Goal: Task Accomplishment & Management: Use online tool/utility

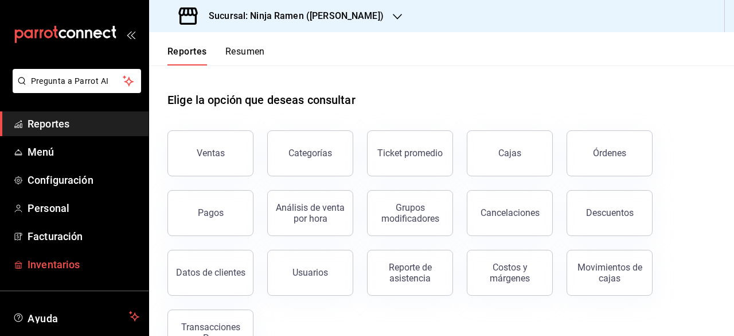
click at [83, 259] on span "Inventarios" at bounding box center [84, 263] width 112 height 15
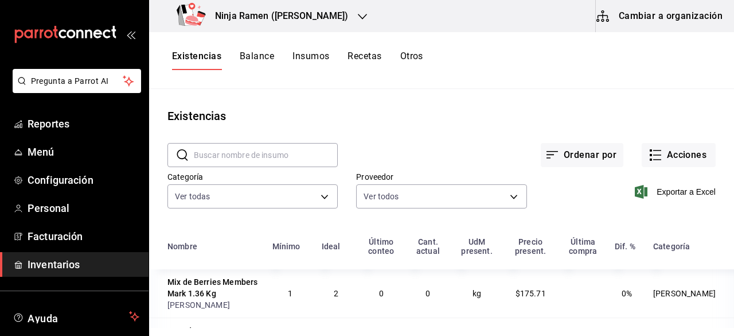
click at [621, 14] on button "Cambiar a organización" at bounding box center [660, 16] width 129 height 32
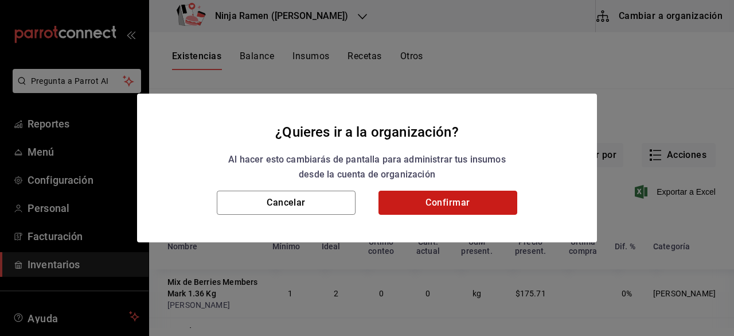
click at [453, 201] on button "Confirmar" at bounding box center [448, 202] width 139 height 24
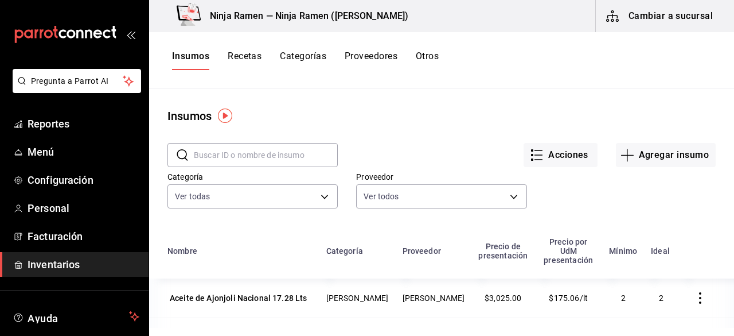
click at [246, 59] on button "Recetas" at bounding box center [245, 60] width 34 height 20
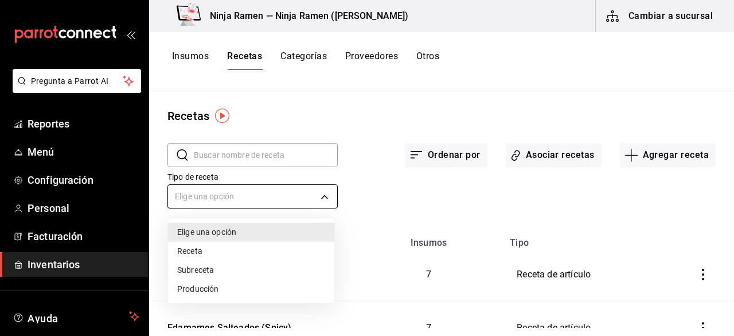
click at [327, 191] on body "Pregunta a Parrot AI Reportes Menú Configuración Personal Facturación Inventari…" at bounding box center [367, 164] width 734 height 328
click at [218, 270] on li "Subreceta" at bounding box center [251, 269] width 166 height 19
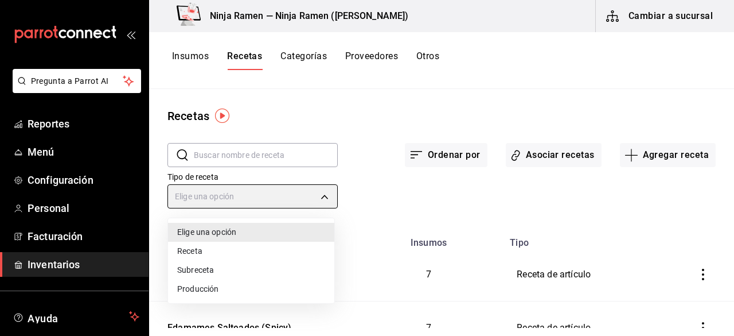
type input "SUBRECIPE"
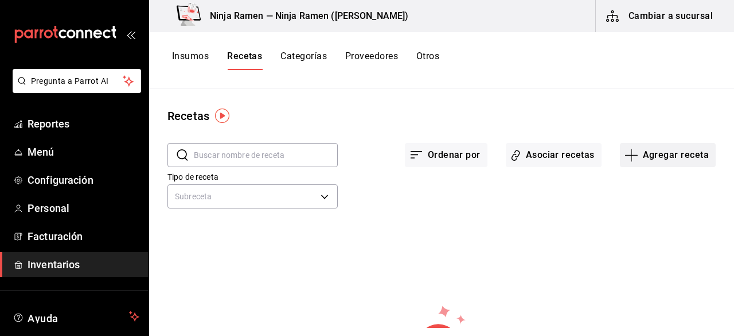
click at [671, 159] on button "Agregar receta" at bounding box center [668, 155] width 96 height 24
click at [656, 223] on li "Subreceta" at bounding box center [659, 217] width 115 height 30
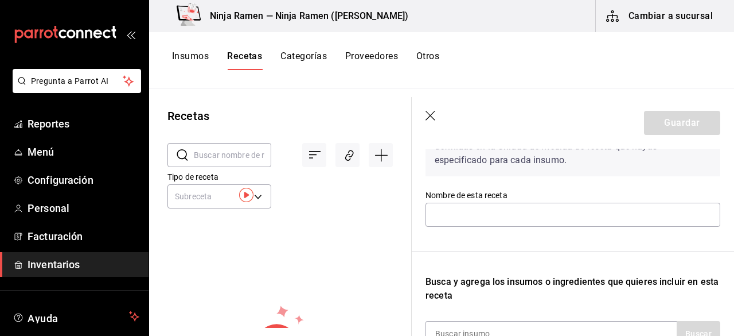
scroll to position [29, 0]
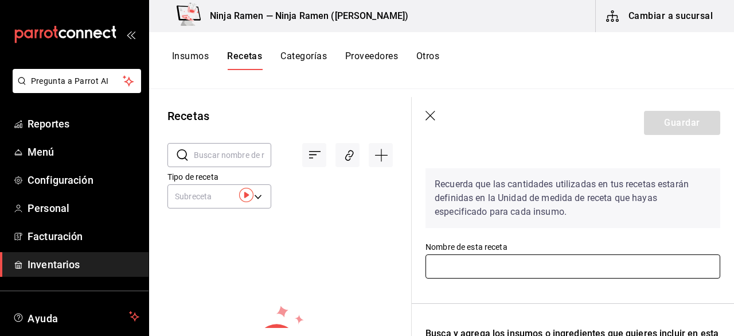
click at [502, 255] on input "text" at bounding box center [573, 266] width 295 height 24
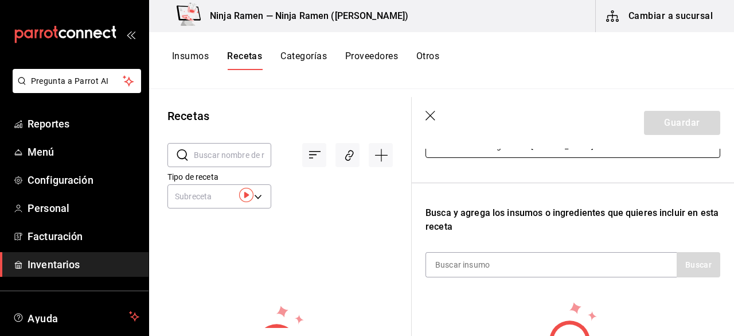
scroll to position [147, 0]
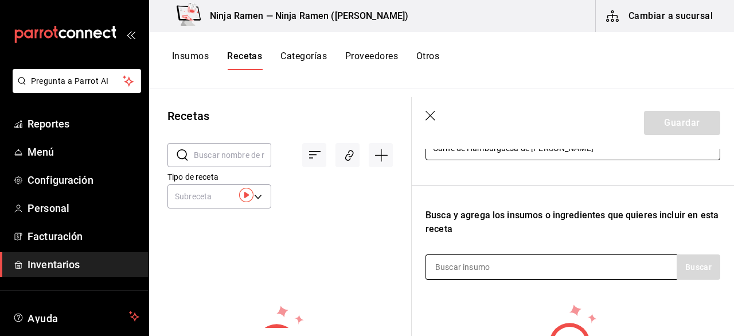
type input "Carne de Hamburguesa de [PERSON_NAME]"
click at [563, 264] on div at bounding box center [551, 266] width 251 height 25
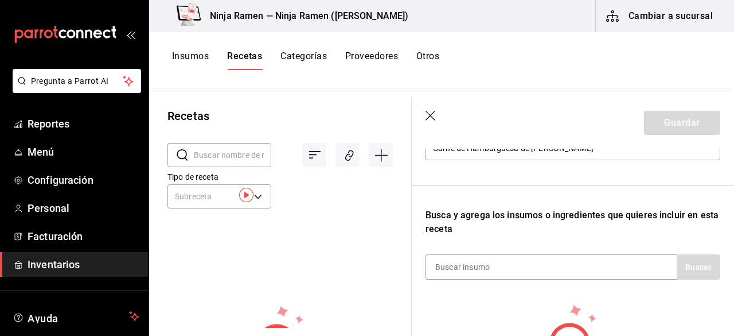
click at [500, 281] on div "Recuerda que las cantidades utilizadas en tus recetas estarán definidas en la U…" at bounding box center [573, 227] width 295 height 372
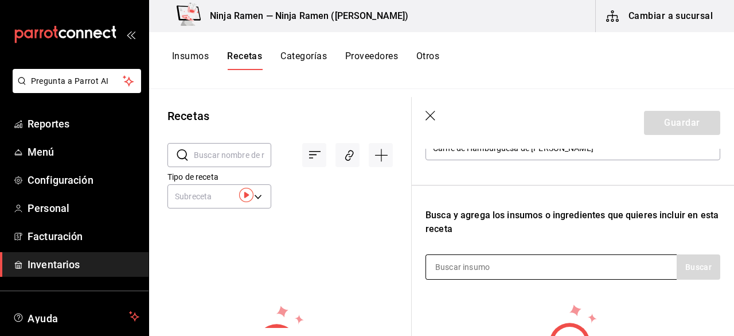
click at [454, 270] on input at bounding box center [483, 267] width 115 height 24
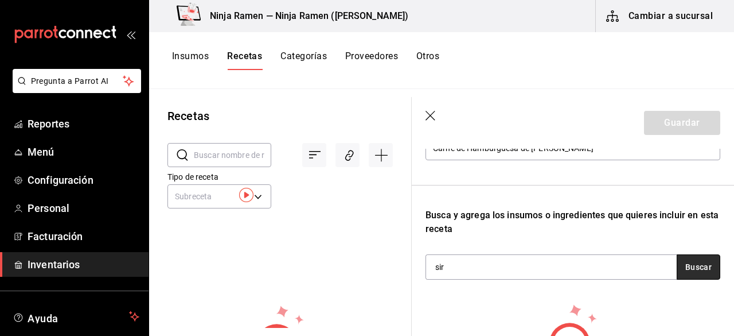
click at [677, 264] on button "Buscar" at bounding box center [699, 266] width 44 height 25
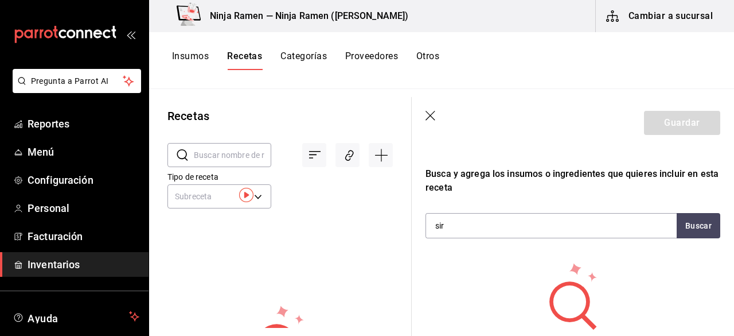
scroll to position [178, 0]
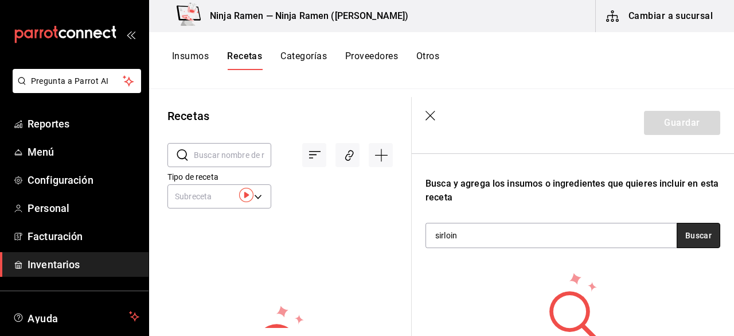
click at [690, 235] on button "Buscar" at bounding box center [699, 235] width 44 height 25
type input "s"
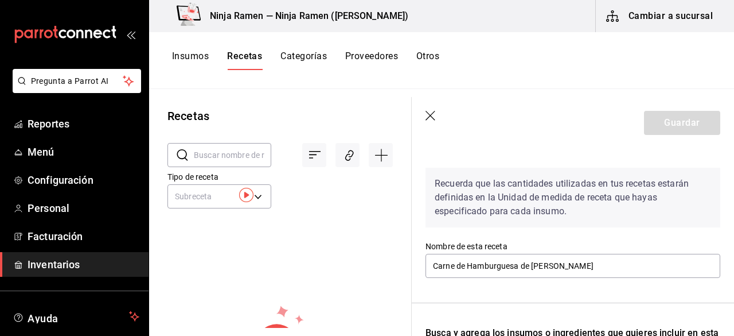
scroll to position [0, 0]
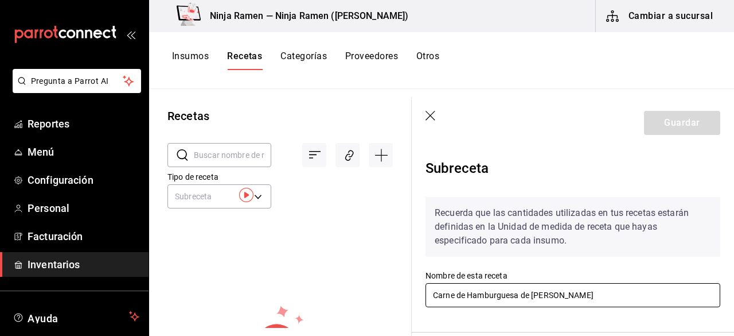
click at [628, 299] on input "Carne de Hamburguesa de [PERSON_NAME]" at bounding box center [573, 295] width 295 height 24
type input "C"
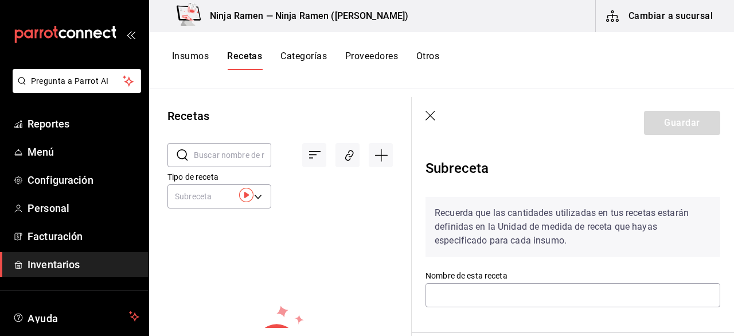
click at [435, 114] on icon "button" at bounding box center [431, 116] width 11 height 11
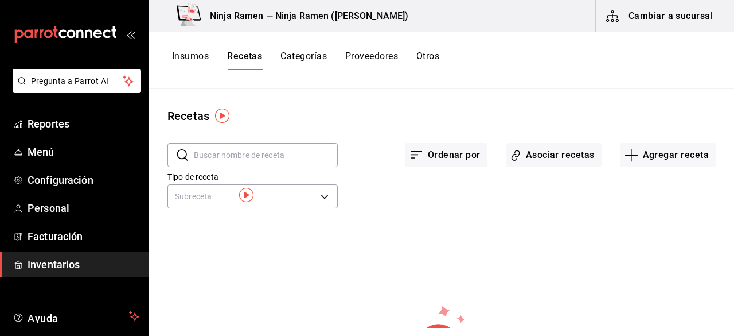
drag, startPoint x: 190, startPoint y: 48, endPoint x: 193, endPoint y: 59, distance: 11.3
click at [193, 59] on div "Insumos Recetas Categorías Proveedores Otros" at bounding box center [441, 60] width 585 height 57
click at [193, 59] on button "Insumos" at bounding box center [190, 60] width 37 height 20
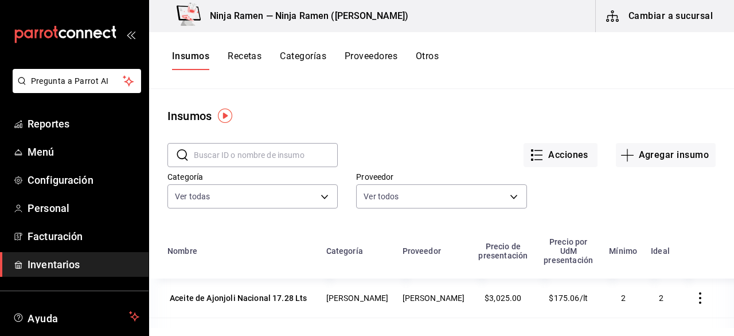
click at [223, 146] on input "text" at bounding box center [266, 154] width 144 height 23
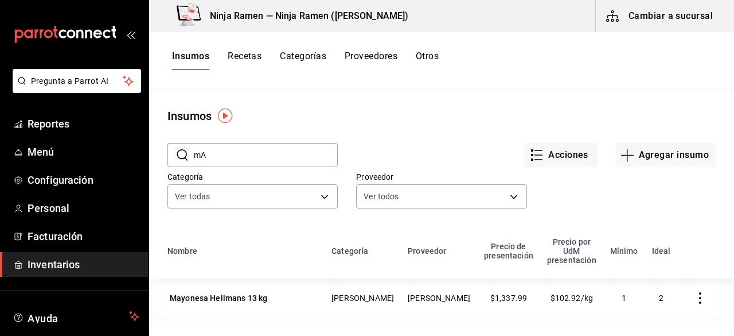
type input "m"
type input "M"
type input "C"
type input "P"
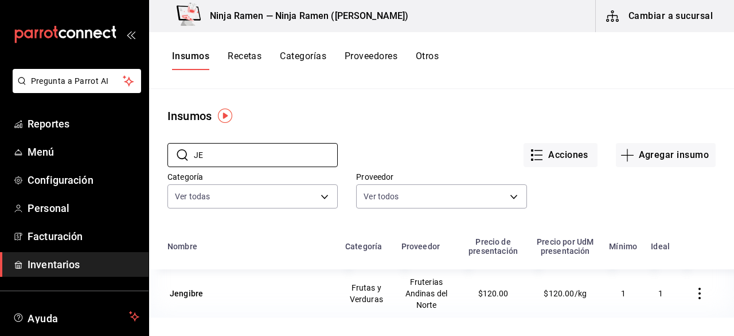
type input "J"
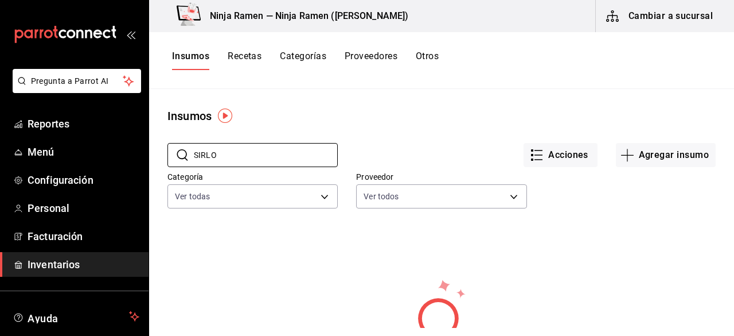
type input "SIRLO"
drag, startPoint x: 542, startPoint y: 77, endPoint x: 334, endPoint y: 260, distance: 276.8
click at [240, 53] on button "Recetas" at bounding box center [245, 60] width 34 height 20
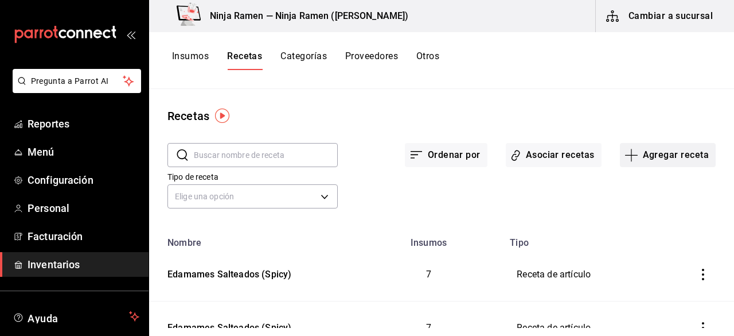
click at [666, 157] on button "Agregar receta" at bounding box center [668, 155] width 96 height 24
click at [629, 221] on span "Subreceta" at bounding box center [660, 217] width 96 height 12
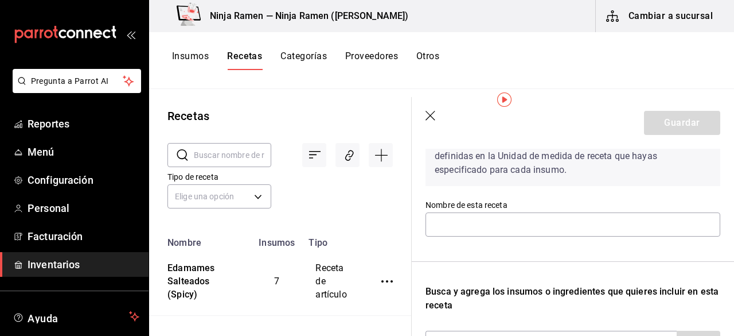
scroll to position [85, 0]
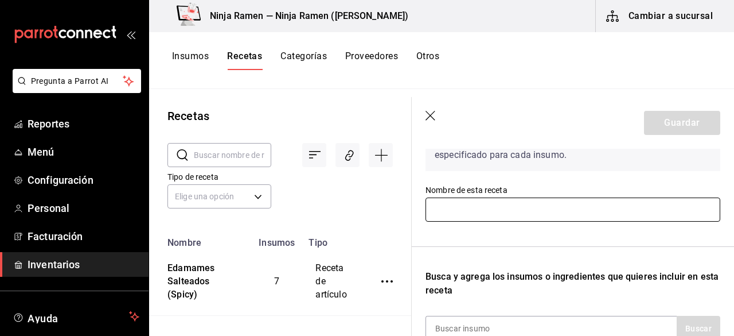
click at [464, 208] on input "text" at bounding box center [573, 209] width 295 height 24
type input "a"
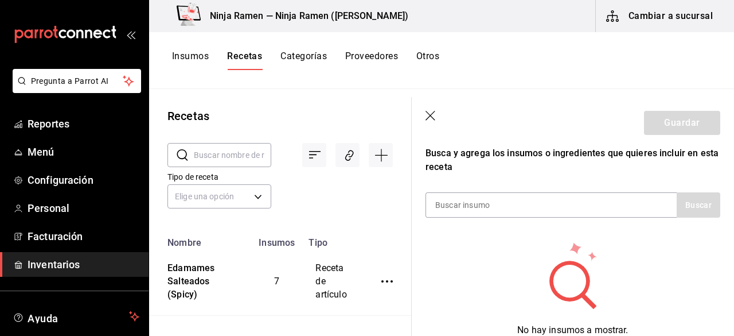
scroll to position [210, 0]
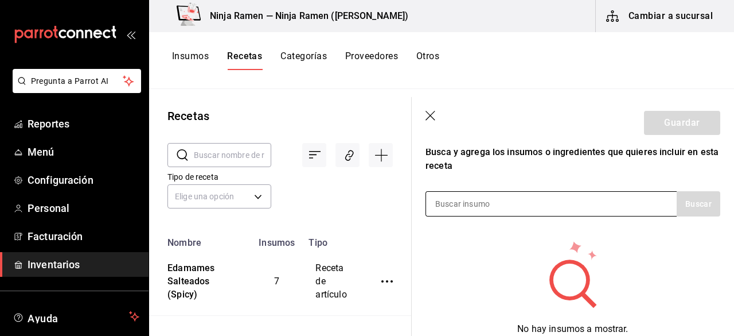
type input "[PERSON_NAME]"
click at [591, 211] on div at bounding box center [551, 203] width 251 height 25
click at [493, 215] on input at bounding box center [483, 204] width 115 height 24
click at [463, 213] on input at bounding box center [483, 204] width 115 height 24
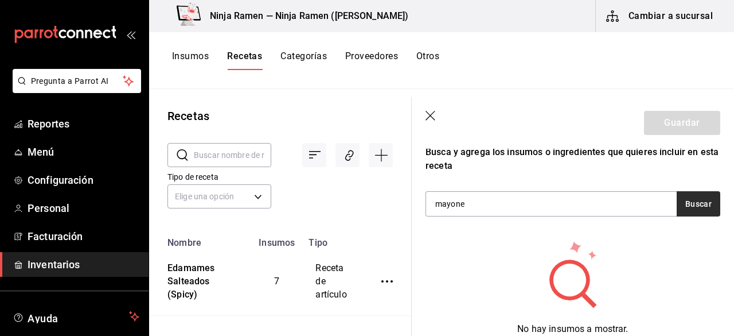
type input "mayone"
click at [699, 204] on button "Buscar" at bounding box center [699, 203] width 44 height 25
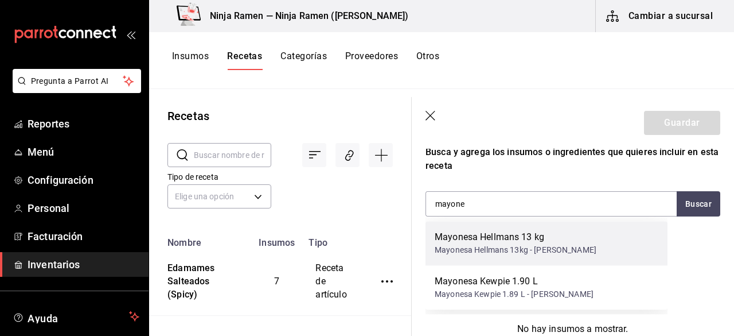
click at [616, 238] on div "Mayonesa Hellmans 13 kg Mayonesa Hellmans 13kg - [PERSON_NAME]" at bounding box center [547, 243] width 242 height 44
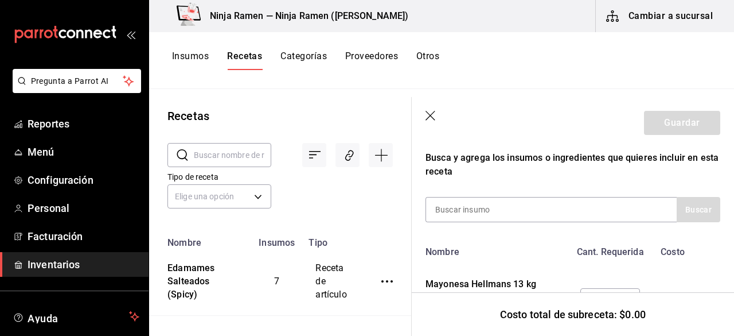
scroll to position [183, 0]
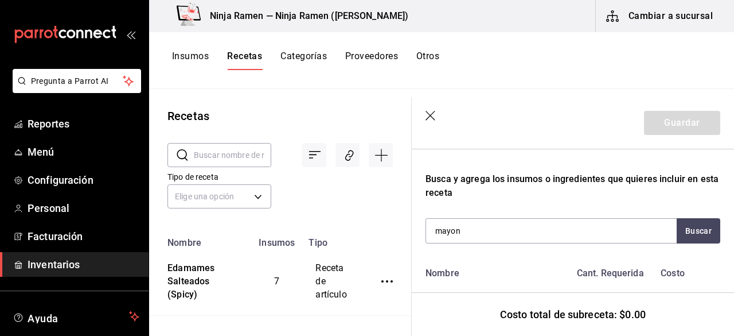
type input "mayone"
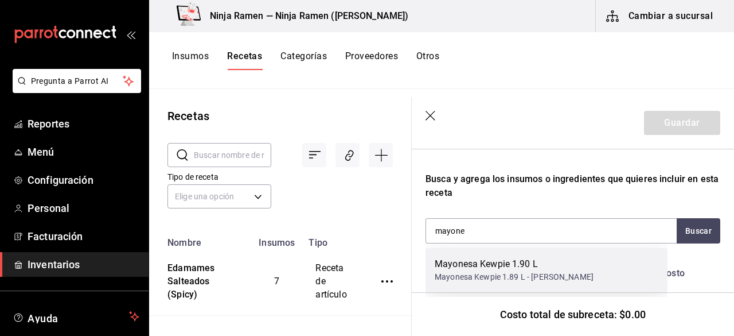
click at [561, 269] on div "Mayonesa Kewpie 1.90 L" at bounding box center [514, 264] width 159 height 14
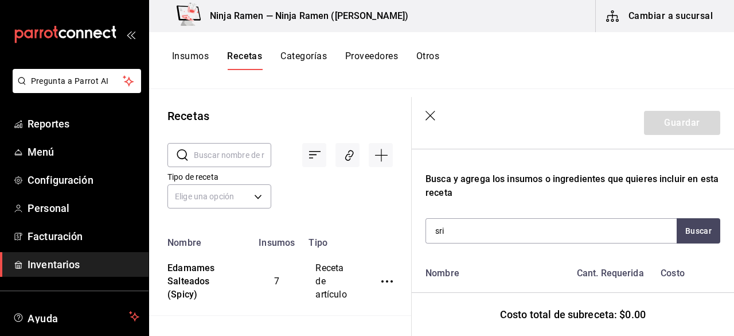
type input "sri"
click at [698, 246] on div "Recuerda que las cantidades utilizadas en tus recetas estarán definidas en la U…" at bounding box center [573, 219] width 295 height 428
click at [691, 227] on button "Buscar" at bounding box center [699, 230] width 44 height 25
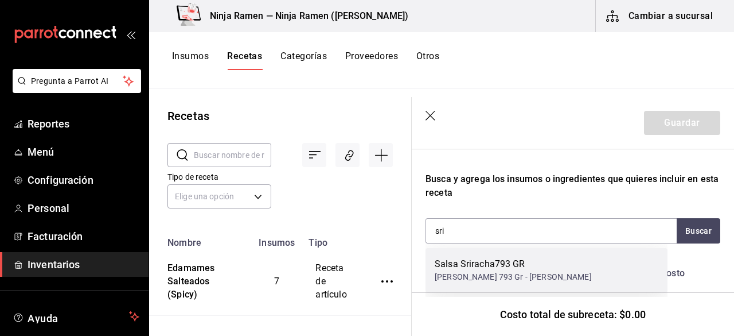
click at [596, 266] on div "Salsa Sriracha793 GR Salsa Sriracha 793 Gr - [PERSON_NAME]" at bounding box center [547, 270] width 242 height 44
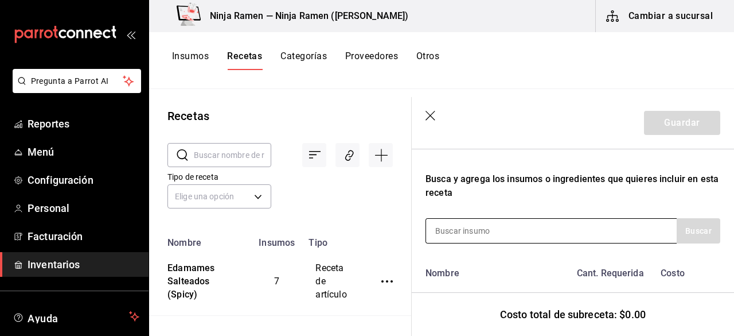
click at [530, 229] on input at bounding box center [483, 231] width 115 height 24
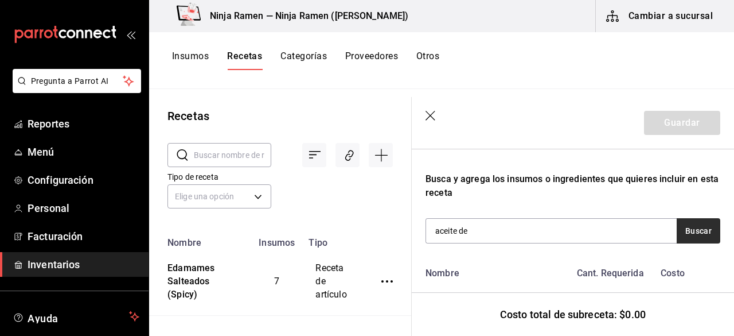
type input "aceite de"
click at [696, 237] on button "Buscar" at bounding box center [699, 230] width 44 height 25
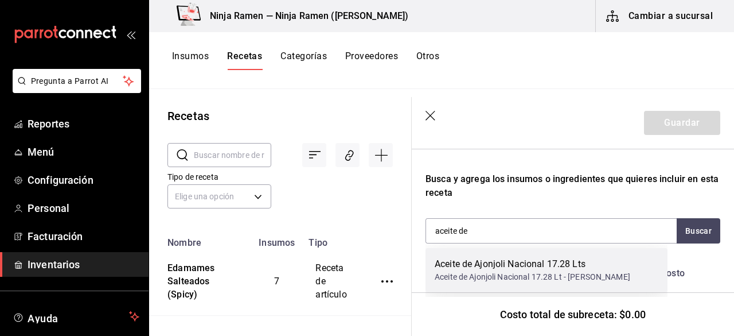
click at [594, 272] on div "Aceite de Ajonjoli Nacional 17.28 Lt - [PERSON_NAME]" at bounding box center [533, 277] width 196 height 12
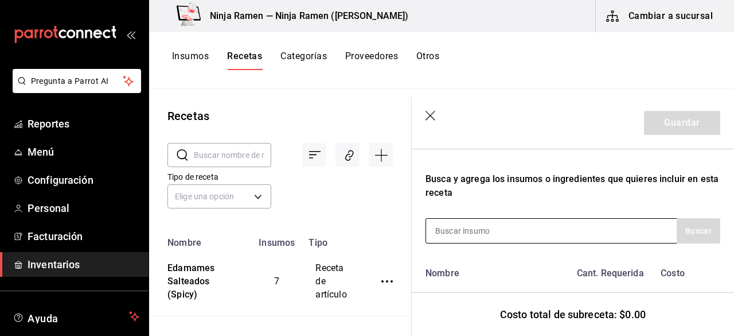
click at [511, 219] on input at bounding box center [483, 231] width 115 height 24
type input "pepp"
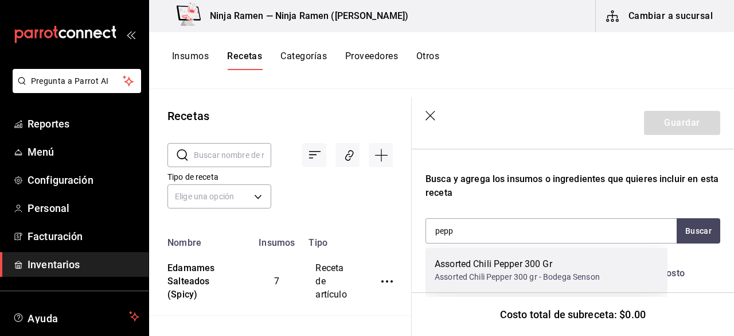
click at [528, 270] on div "Assorted Chili Pepper 300 Gr" at bounding box center [517, 264] width 165 height 14
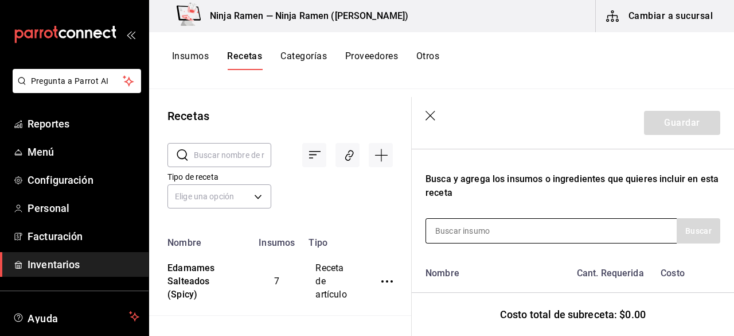
click at [491, 231] on input at bounding box center [483, 231] width 115 height 24
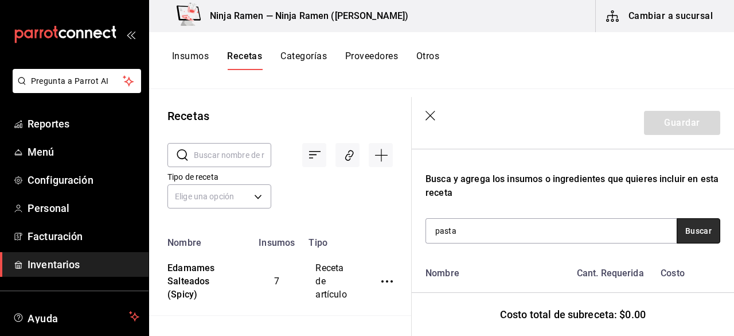
click at [687, 228] on button "Buscar" at bounding box center [699, 230] width 44 height 25
type input "p"
type input "[PERSON_NAME]"
click at [687, 224] on button "Buscar" at bounding box center [699, 230] width 44 height 25
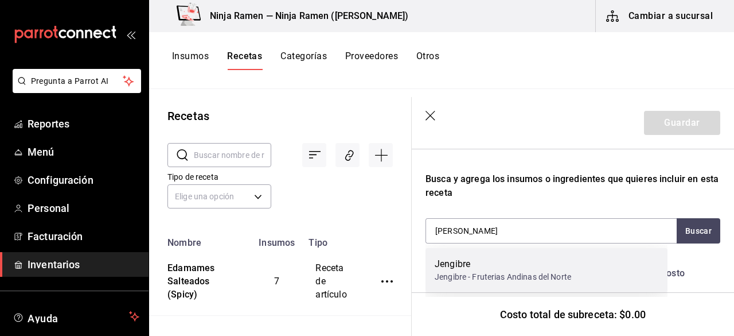
click at [614, 282] on div "Jengibre Jengibre - Fruterias Andinas del Norte" at bounding box center [547, 270] width 242 height 44
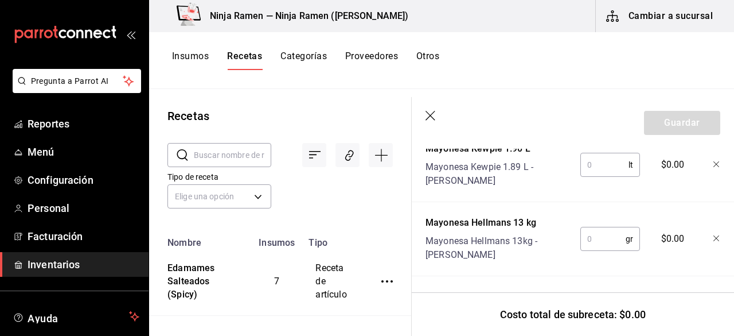
scroll to position [658, 0]
click at [598, 236] on input "text" at bounding box center [603, 238] width 45 height 23
type input "1,000"
click at [592, 157] on input "text" at bounding box center [605, 164] width 48 height 23
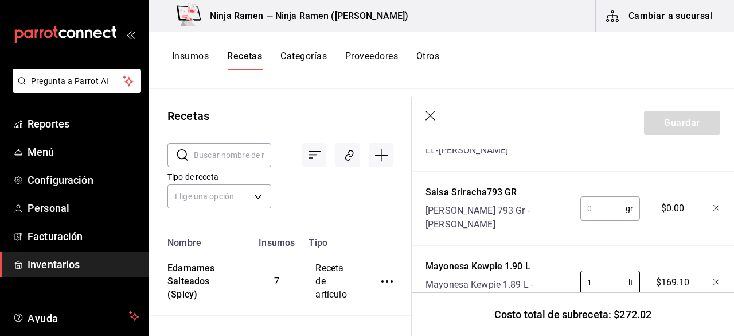
scroll to position [526, 0]
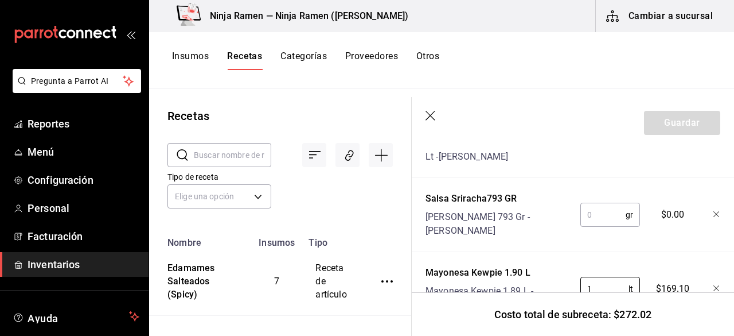
type input "1"
click at [601, 212] on input "text" at bounding box center [603, 214] width 45 height 23
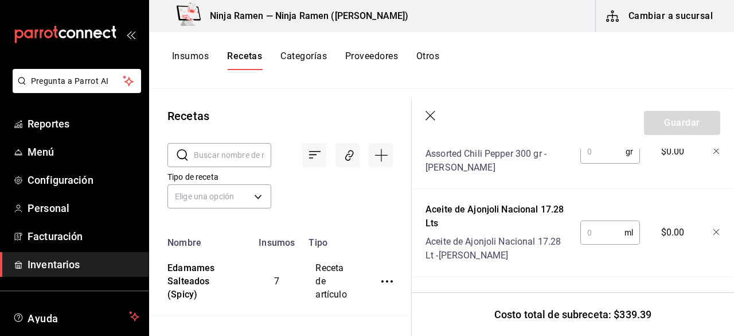
scroll to position [423, 0]
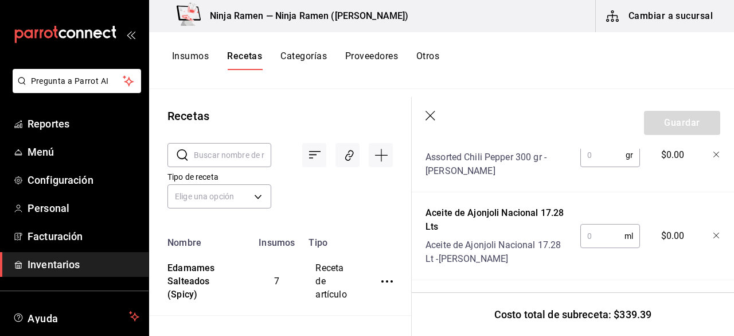
type input "793"
click at [598, 166] on input "text" at bounding box center [603, 154] width 45 height 23
click at [597, 224] on input "text" at bounding box center [603, 235] width 44 height 23
type input "0.50"
click at [590, 155] on input "text" at bounding box center [603, 154] width 45 height 23
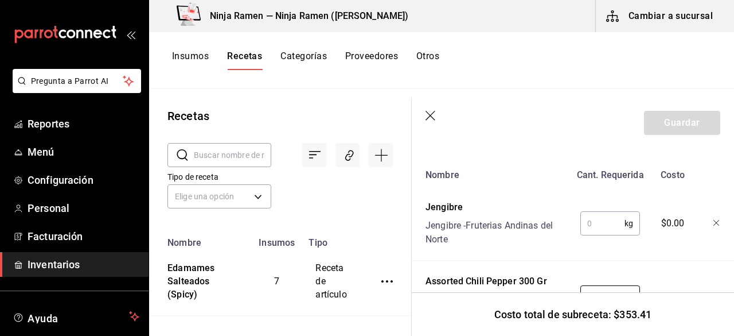
scroll to position [275, 0]
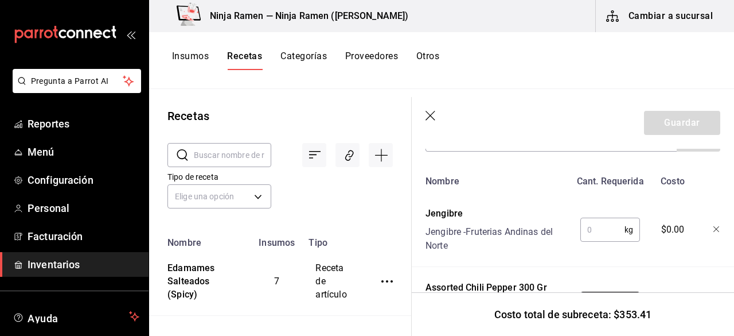
type input "25"
click at [608, 223] on input "text" at bounding box center [603, 229] width 44 height 23
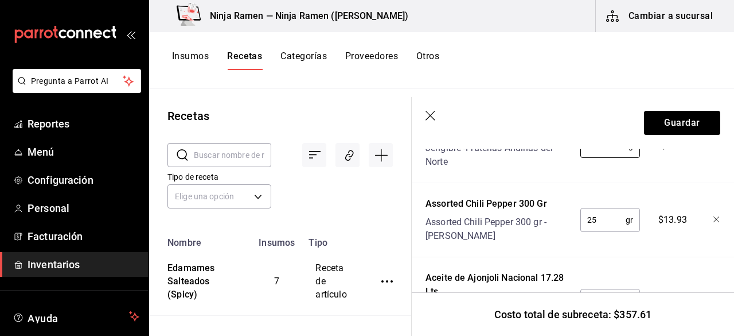
scroll to position [364, 0]
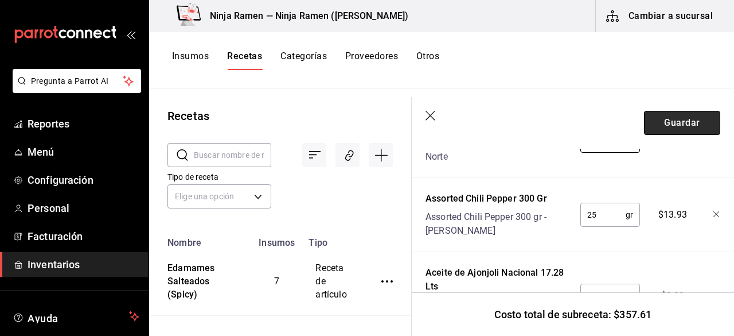
type input "0.035"
click at [691, 127] on button "Guardar" at bounding box center [682, 123] width 76 height 24
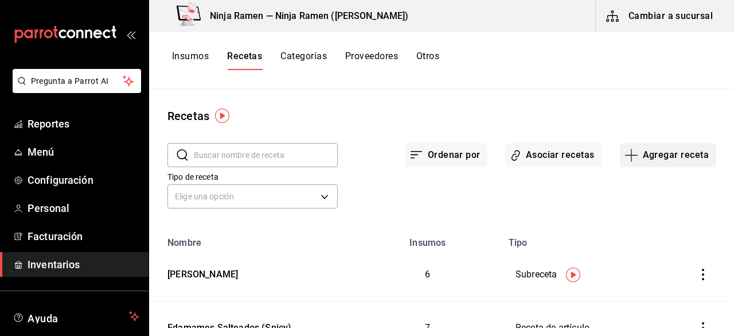
click at [676, 154] on button "Agregar receta" at bounding box center [668, 155] width 96 height 24
click at [628, 217] on span "Subreceta" at bounding box center [660, 217] width 96 height 12
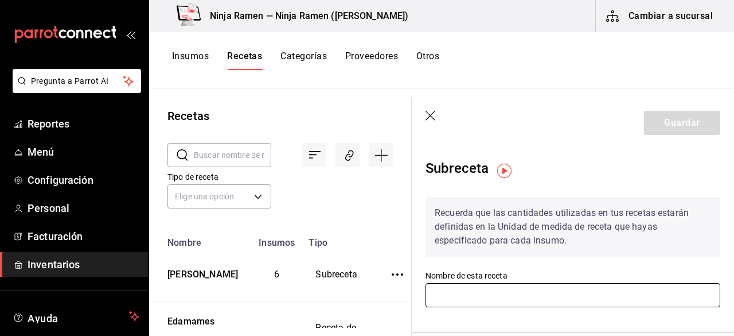
click at [469, 306] on input "text" at bounding box center [573, 295] width 295 height 24
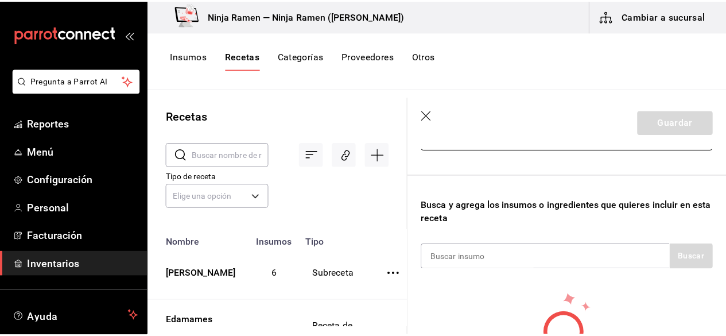
scroll to position [159, 0]
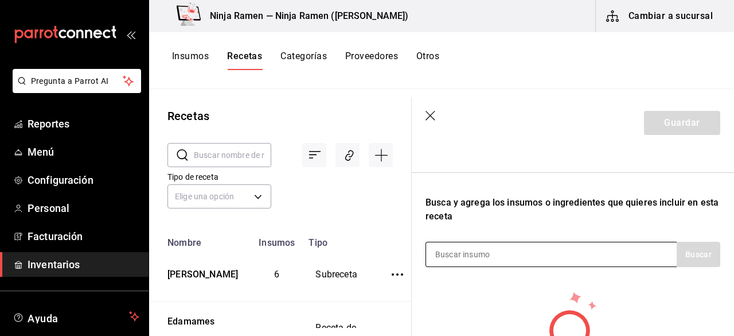
type input "[PERSON_NAME]"
click at [565, 252] on div at bounding box center [551, 254] width 251 height 25
click at [433, 253] on input at bounding box center [483, 254] width 115 height 24
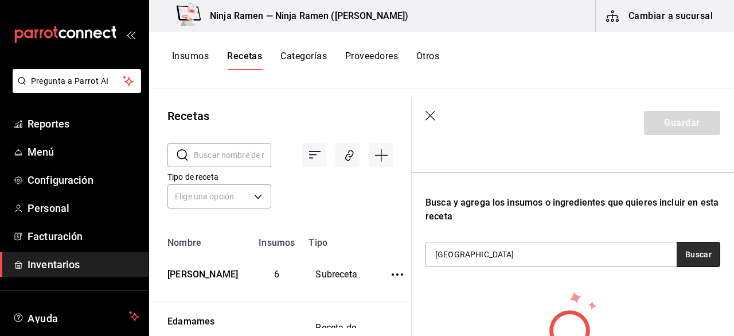
click at [677, 248] on button "Buscar" at bounding box center [699, 254] width 44 height 25
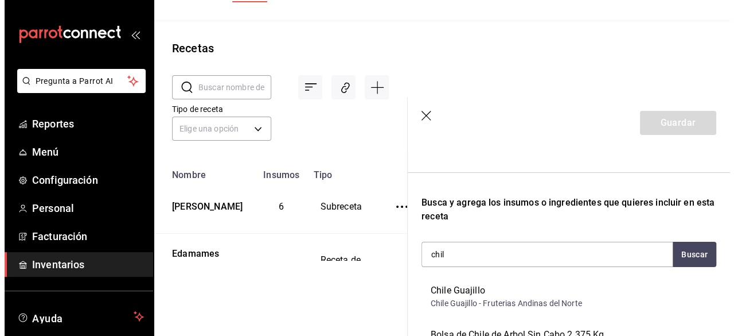
scroll to position [0, 0]
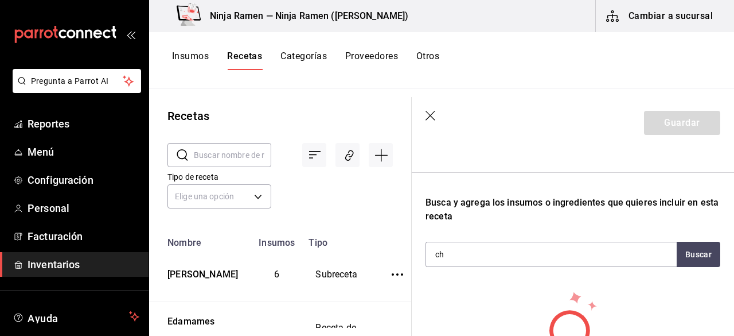
type input "c"
click at [698, 251] on button "Buscar" at bounding box center [699, 254] width 44 height 25
type input "a"
click at [697, 263] on button "Buscar" at bounding box center [699, 254] width 44 height 25
click at [691, 266] on button "Buscar" at bounding box center [699, 254] width 44 height 25
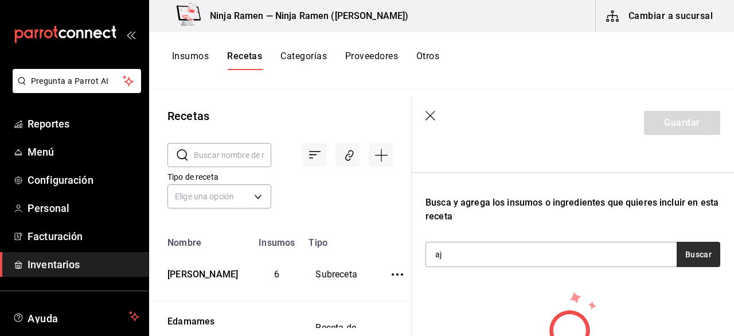
type input "a"
click at [700, 268] on div "Recuerda que las cantidades utilizadas en tus recetas estarán definidas en la U…" at bounding box center [573, 214] width 295 height 372
click at [697, 244] on button "Buscar" at bounding box center [699, 254] width 44 height 25
type input "s"
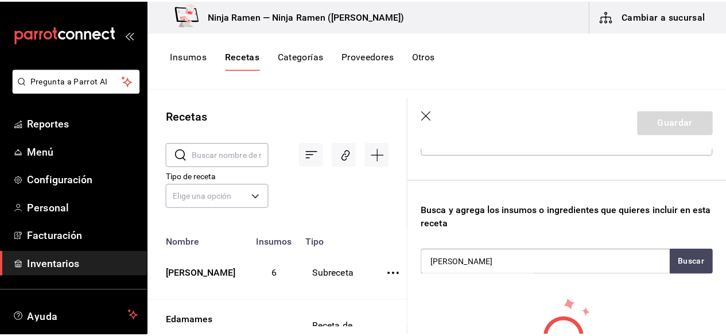
scroll to position [155, 0]
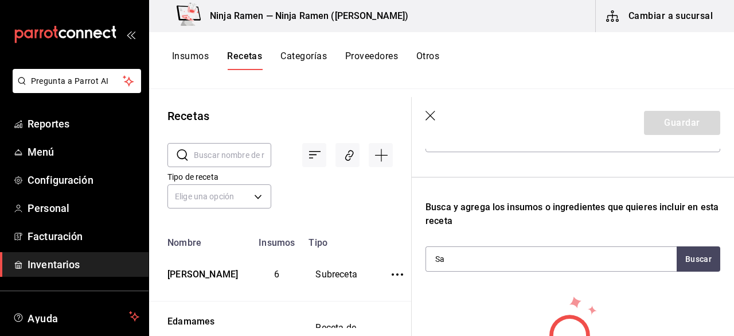
type input "S"
type input "pep"
click at [697, 261] on button "Buscar" at bounding box center [699, 258] width 44 height 25
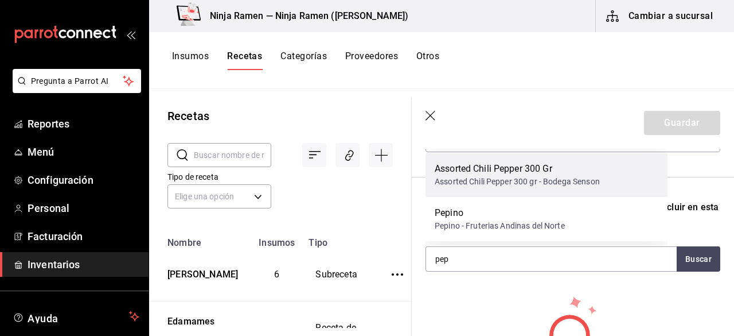
click at [540, 181] on div "Assorted Chili Pepper 300 gr - Bodega Senson" at bounding box center [517, 182] width 165 height 12
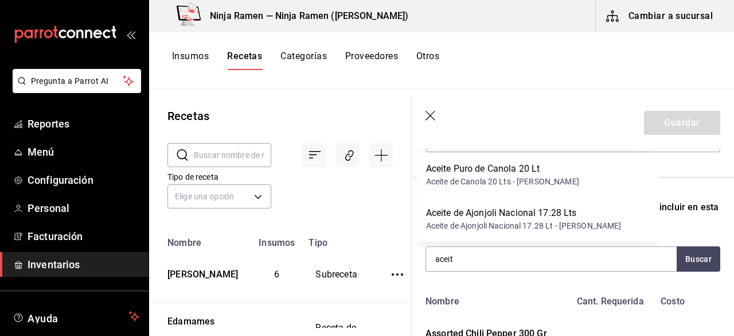
type input "aceite"
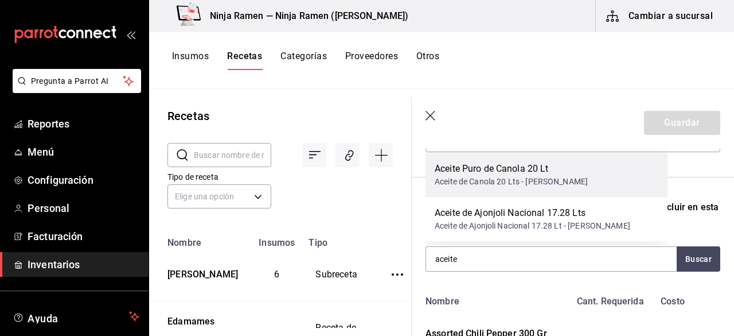
click at [519, 170] on div "Aceite Puro de Canola 20 Lt" at bounding box center [511, 169] width 153 height 14
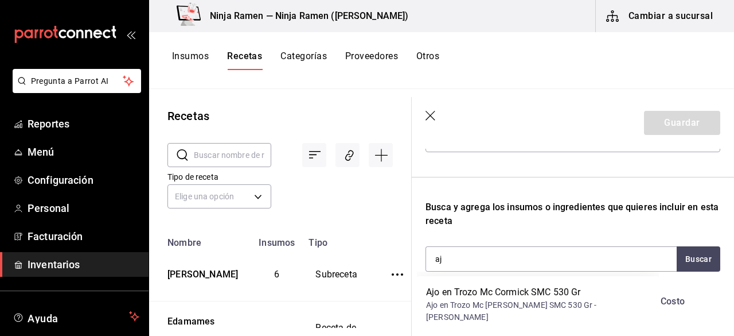
type input "ajo"
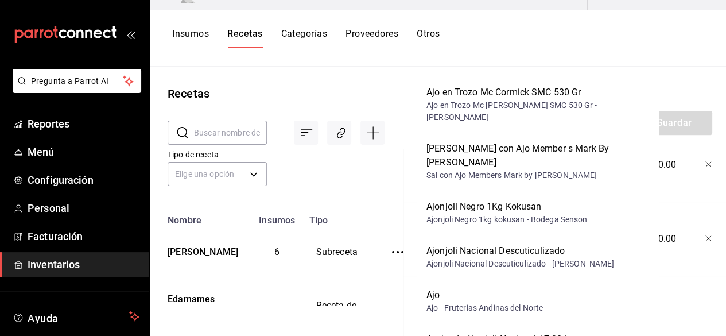
scroll to position [0, 0]
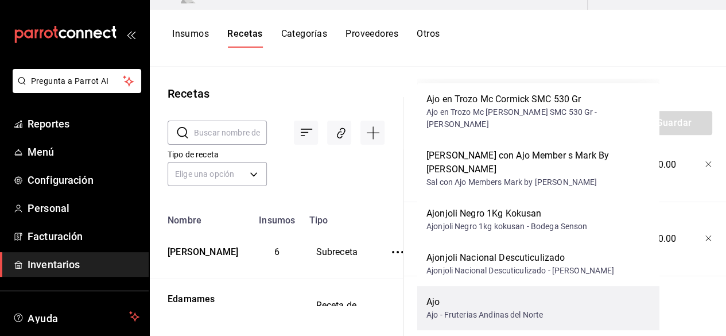
click at [540, 309] on div "Ajo - Fruterias Andinas del Norte" at bounding box center [484, 315] width 116 height 12
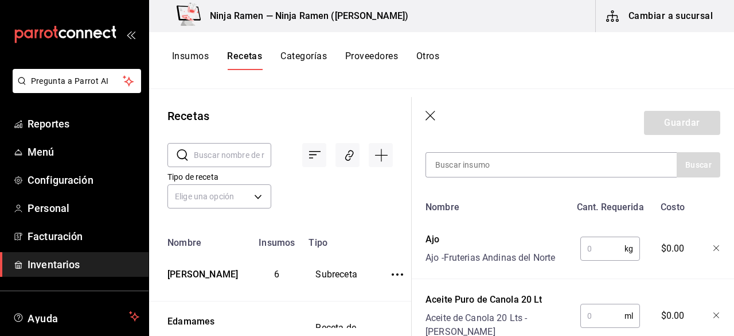
scroll to position [98, 0]
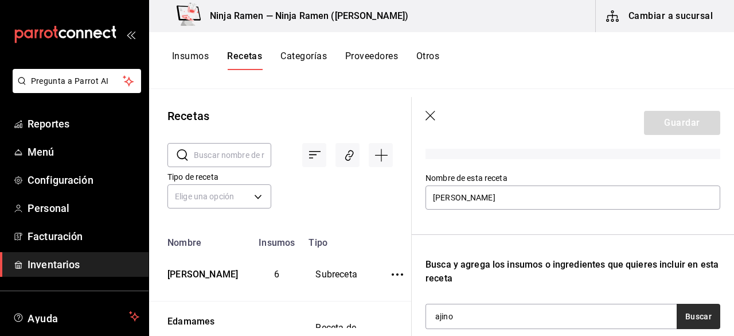
type input "ajino"
click at [688, 319] on button "Buscar" at bounding box center [699, 316] width 44 height 25
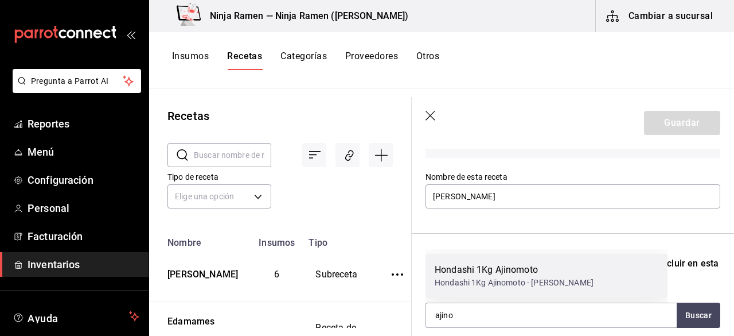
click at [610, 285] on div "Hondashi 1Kg Ajinomoto Hondashi 1Kg Ajinomoto - [PERSON_NAME]" at bounding box center [547, 276] width 242 height 44
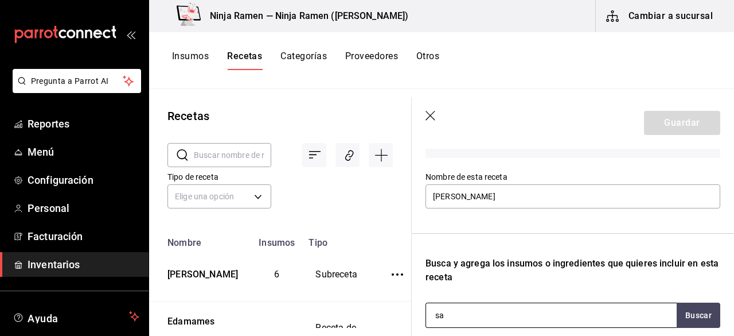
type input "sal"
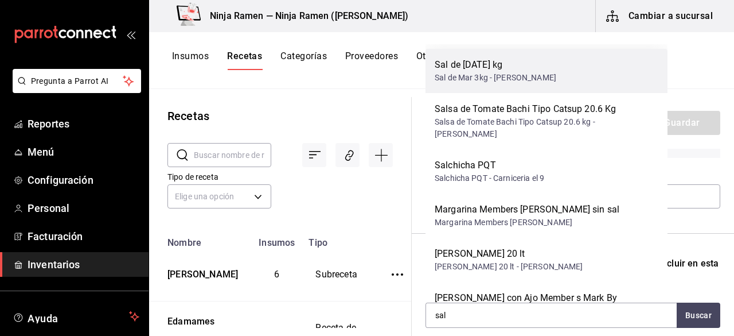
click at [506, 64] on div "Sal de [DATE] kg" at bounding box center [496, 65] width 122 height 14
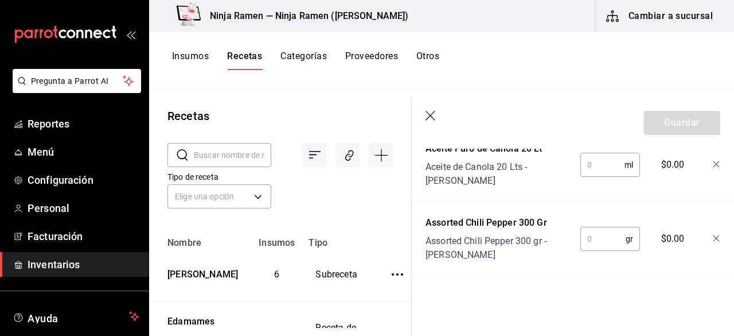
scroll to position [543, 0]
click at [591, 227] on input "text" at bounding box center [603, 238] width 45 height 23
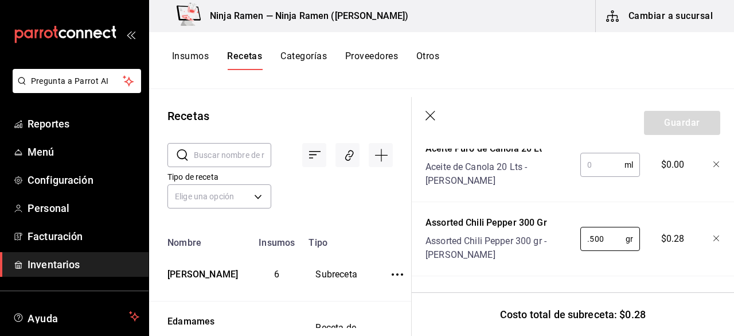
type input "0.500"
click at [601, 164] on input "text" at bounding box center [603, 164] width 44 height 23
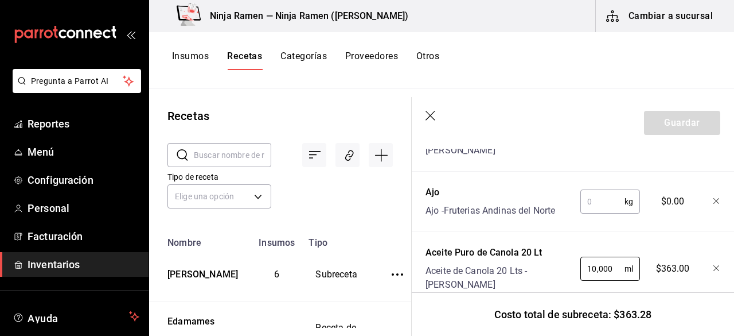
scroll to position [422, 0]
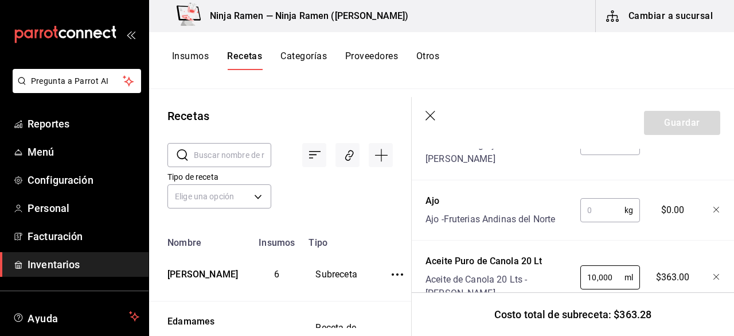
type input "10,000"
click at [602, 211] on input "text" at bounding box center [603, 210] width 44 height 23
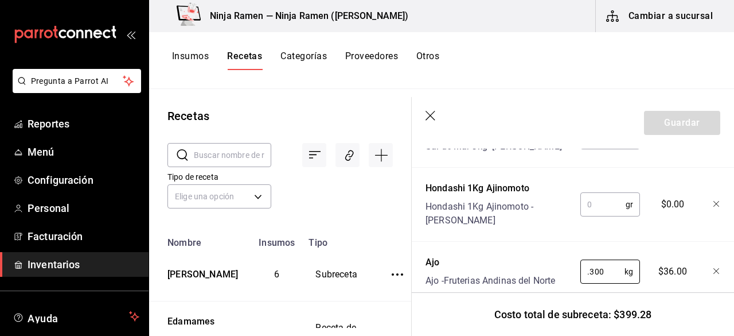
scroll to position [346, 0]
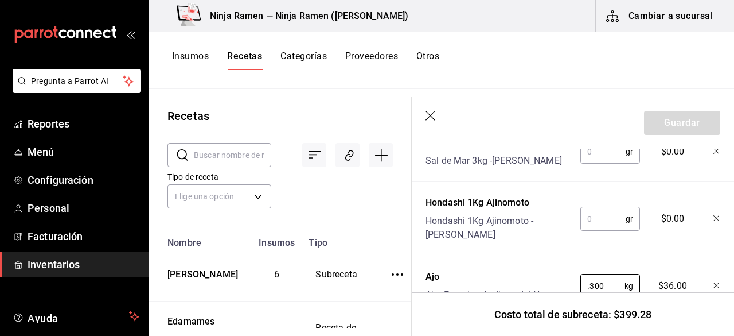
type input "0.300"
click at [597, 209] on input "text" at bounding box center [603, 218] width 45 height 23
type input "."
type input "90"
click at [604, 158] on input "text" at bounding box center [603, 151] width 45 height 23
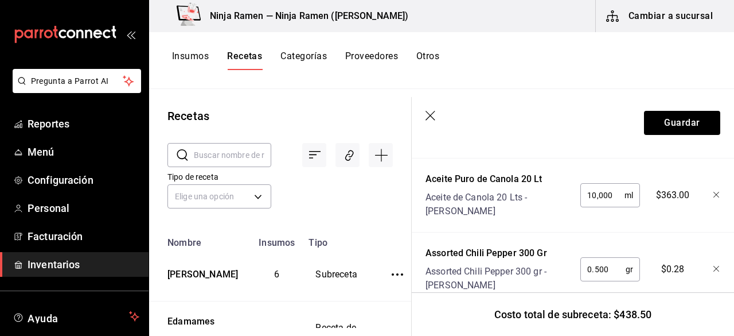
scroll to position [543, 0]
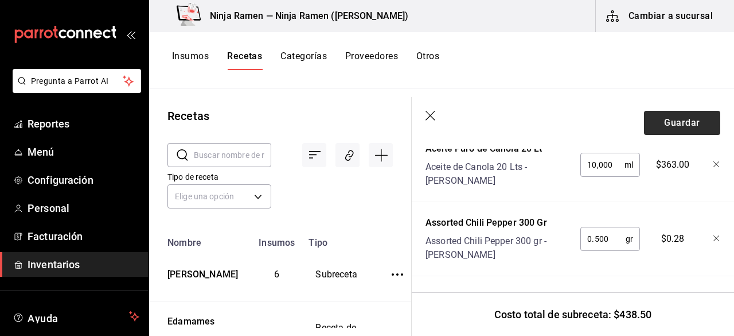
type input "100"
click at [666, 123] on button "Guardar" at bounding box center [682, 123] width 76 height 24
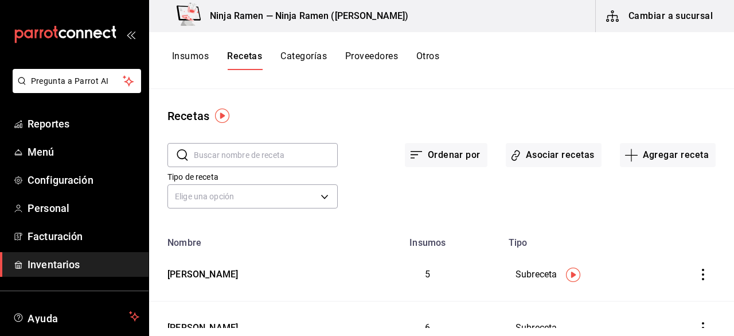
click at [200, 63] on button "Insumos" at bounding box center [190, 60] width 37 height 20
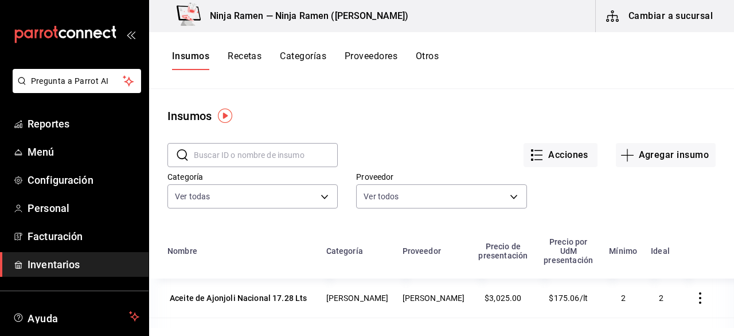
click at [217, 164] on input "text" at bounding box center [266, 154] width 144 height 23
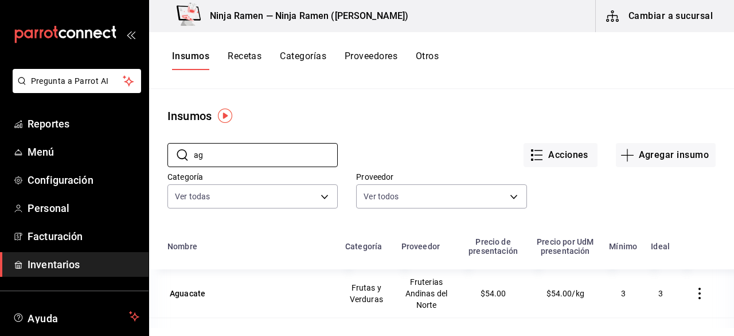
type input "a"
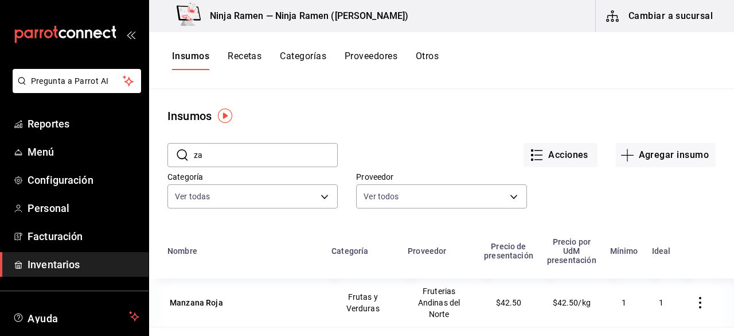
type input "z"
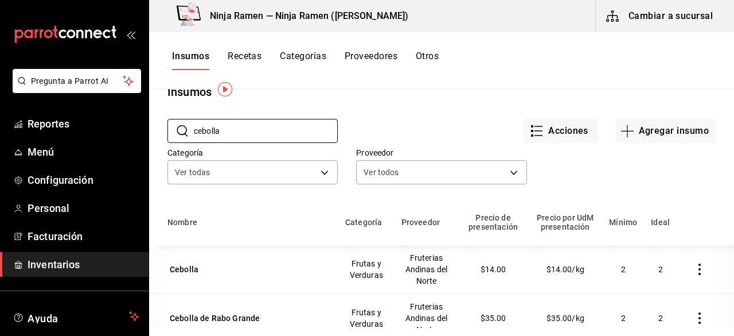
scroll to position [26, 0]
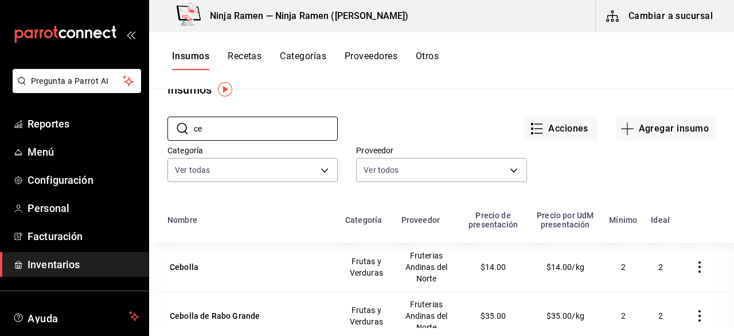
type input "c"
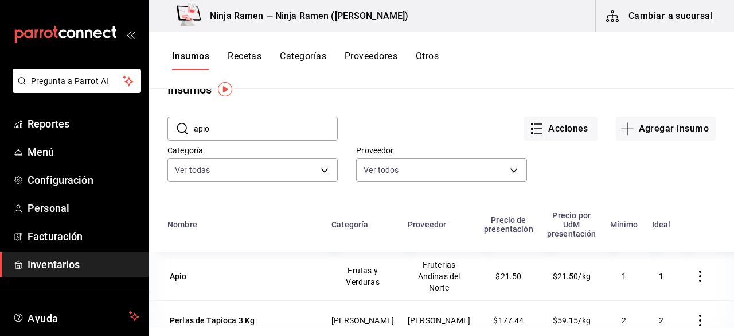
click at [476, 115] on div "Acciones Agregar insumo" at bounding box center [527, 119] width 378 height 42
click at [256, 136] on input "apio" at bounding box center [266, 128] width 144 height 23
type input "a"
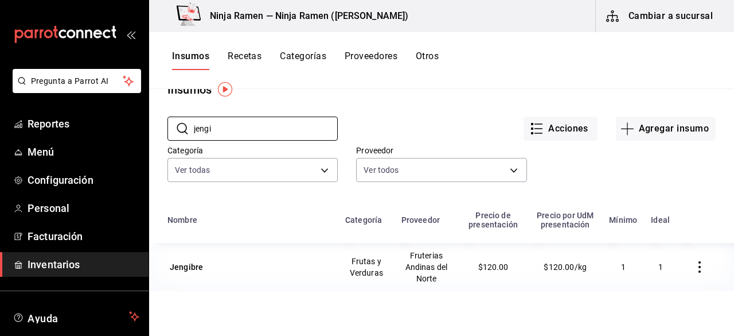
type input "jengi"
click at [496, 84] on div "Insumos Recetas Categorías Proveedores Otros" at bounding box center [441, 60] width 585 height 57
click at [646, 134] on button "Agregar insumo" at bounding box center [666, 128] width 100 height 24
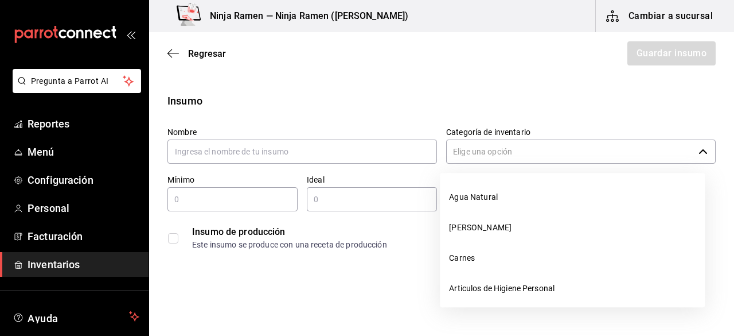
click at [699, 150] on icon "button" at bounding box center [703, 151] width 9 height 9
click at [439, 73] on div "Regresar Guardar insumo" at bounding box center [441, 53] width 585 height 42
click at [182, 52] on span "Regresar" at bounding box center [197, 53] width 59 height 11
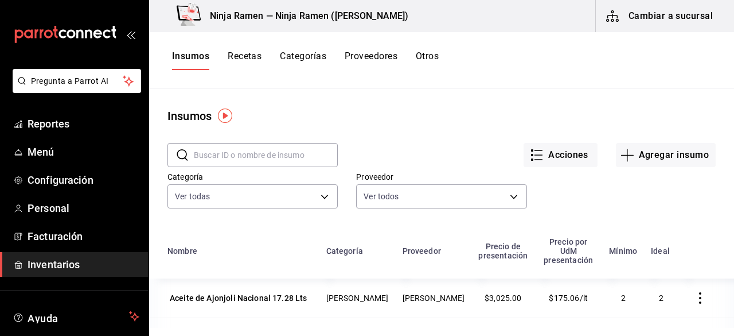
click at [255, 62] on button "Recetas" at bounding box center [245, 60] width 34 height 20
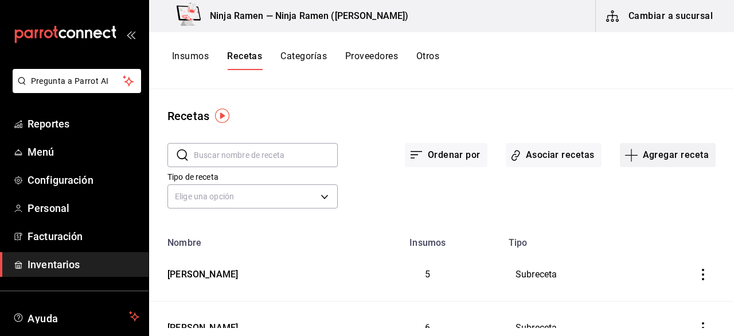
click at [647, 158] on button "Agregar receta" at bounding box center [668, 155] width 96 height 24
click at [635, 217] on span "Subreceta" at bounding box center [660, 217] width 96 height 12
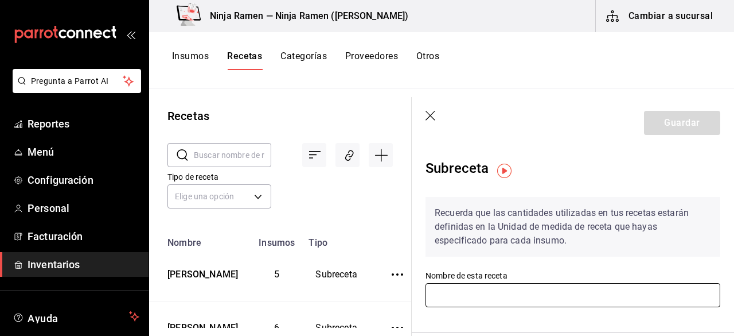
click at [586, 298] on input "text" at bounding box center [573, 295] width 295 height 24
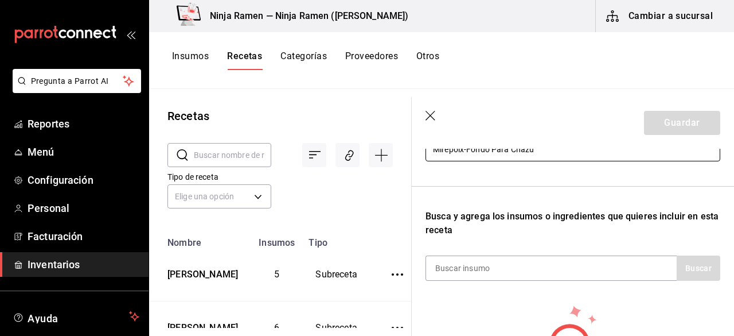
scroll to position [148, 0]
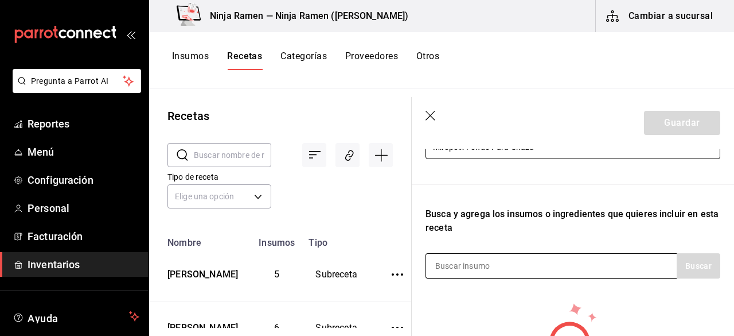
type input "Mirepoix-Fondo Para Chazu"
click at [594, 271] on div at bounding box center [551, 265] width 251 height 25
click at [449, 266] on input at bounding box center [483, 266] width 115 height 24
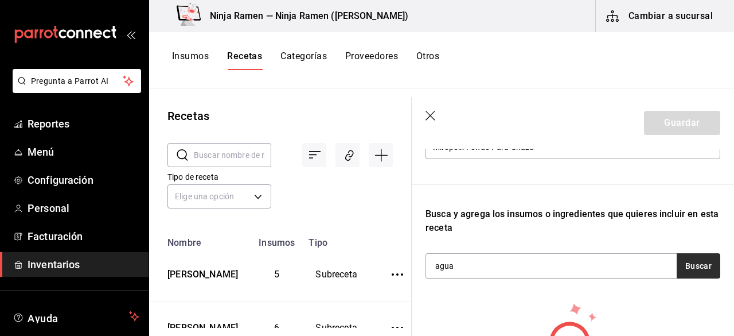
type input "agua"
click at [682, 271] on button "Buscar" at bounding box center [699, 265] width 44 height 25
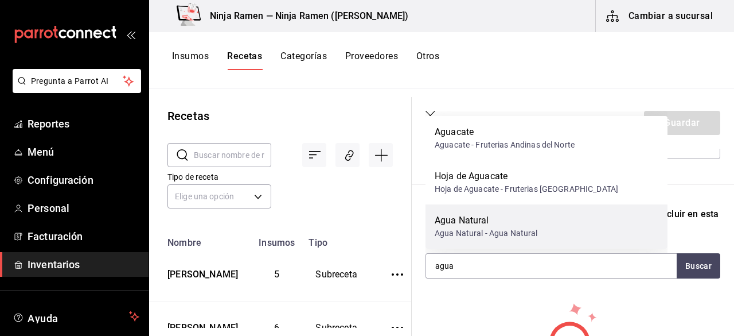
click at [593, 244] on div "Agua Natural Agua Natural - Agua Natural" at bounding box center [547, 226] width 242 height 44
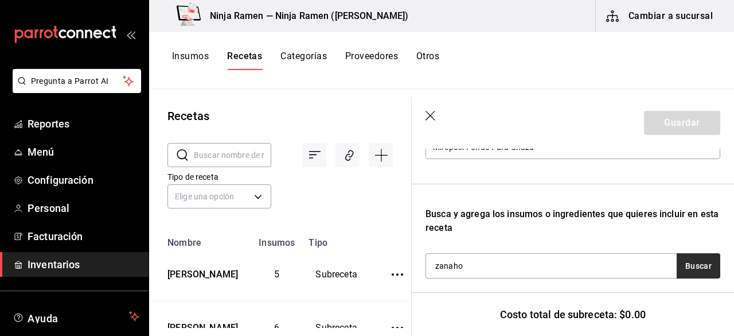
type input "zanaho"
click at [698, 260] on button "Buscar" at bounding box center [699, 265] width 44 height 25
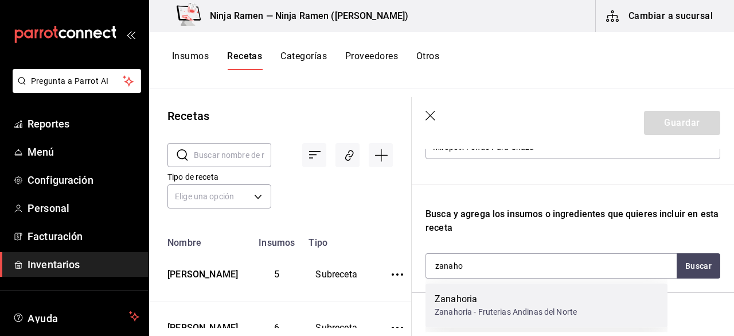
click at [551, 309] on div "Zanahoria - Fruterias Andinas del Norte" at bounding box center [506, 312] width 142 height 12
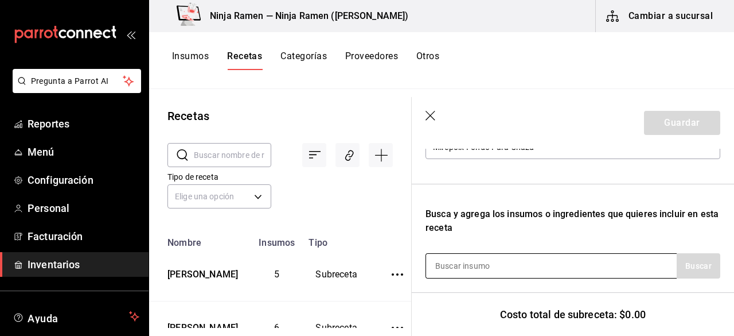
click at [460, 266] on input at bounding box center [483, 266] width 115 height 24
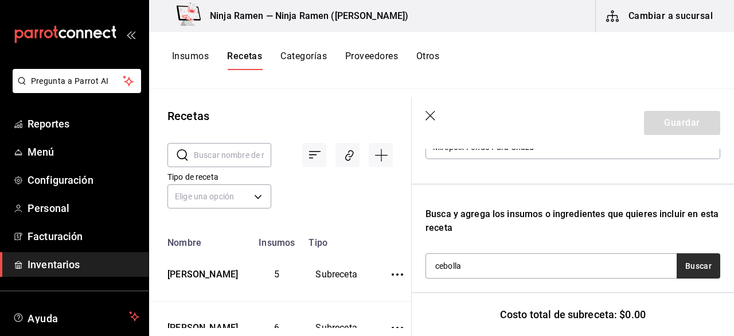
type input "cebolla"
click at [677, 272] on button "Buscar" at bounding box center [699, 265] width 44 height 25
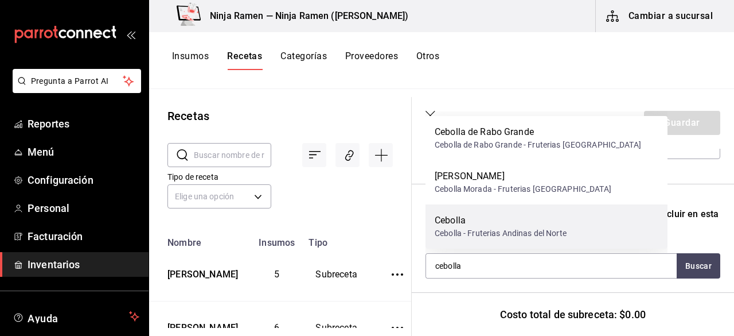
click at [504, 232] on div "Cebolla - Fruterias Andinas del Norte" at bounding box center [501, 233] width 132 height 12
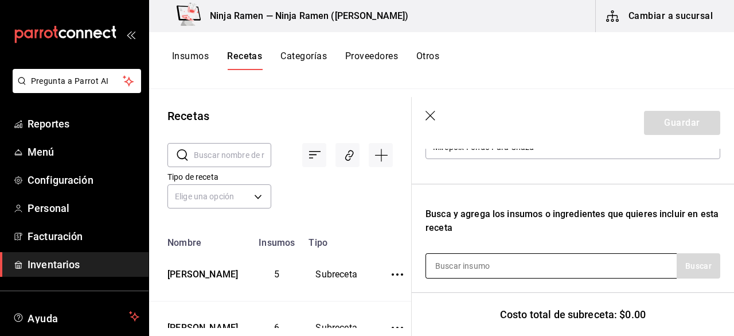
click at [478, 262] on input at bounding box center [483, 266] width 115 height 24
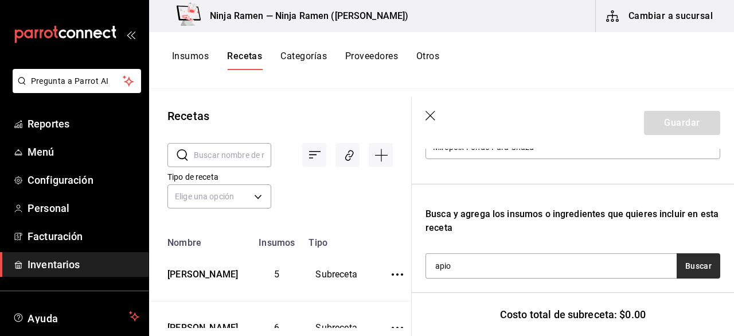
type input "apio"
click at [677, 261] on button "Buscar" at bounding box center [699, 265] width 44 height 25
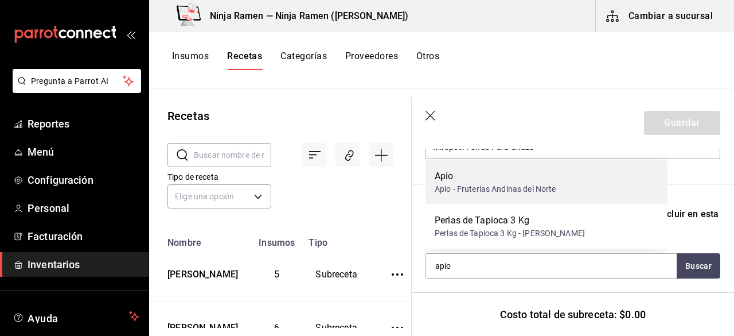
click at [495, 200] on div "Apio Apio - Fruterias Andinas del Norte" at bounding box center [547, 182] width 242 height 44
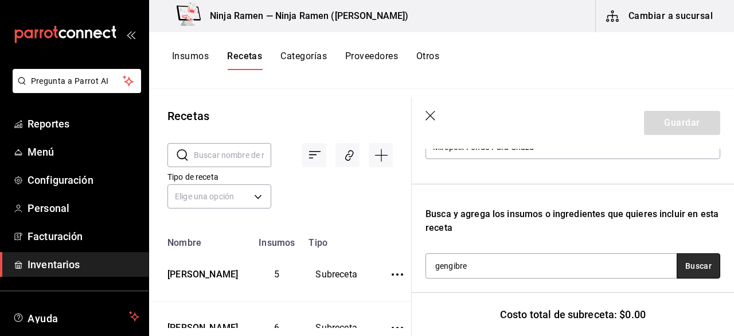
click at [677, 267] on button "Buscar" at bounding box center [699, 265] width 44 height 25
click at [683, 273] on button "Buscar" at bounding box center [699, 265] width 44 height 25
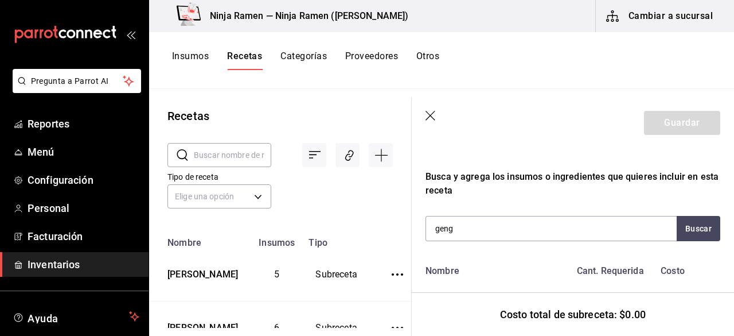
scroll to position [187, 0]
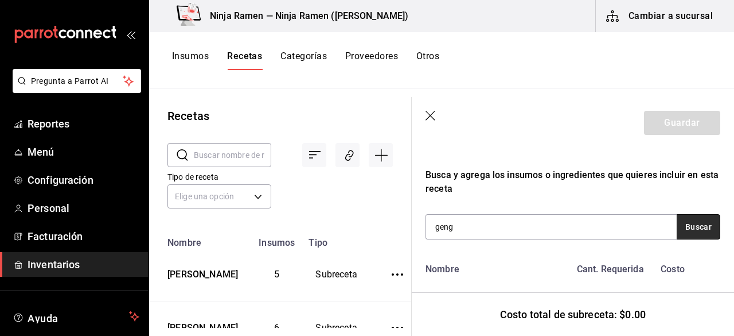
click at [700, 221] on button "Buscar" at bounding box center [699, 226] width 44 height 25
click at [694, 225] on button "Buscar" at bounding box center [699, 226] width 44 height 25
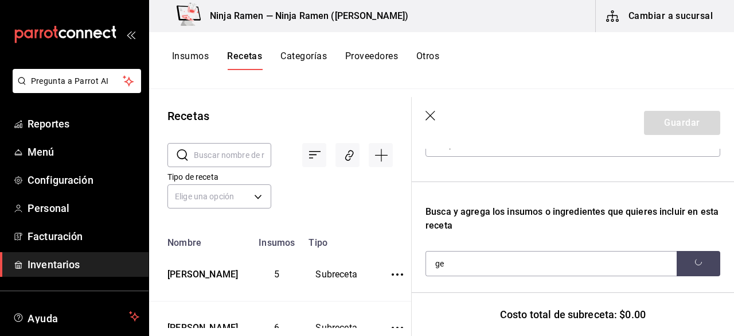
scroll to position [170, 0]
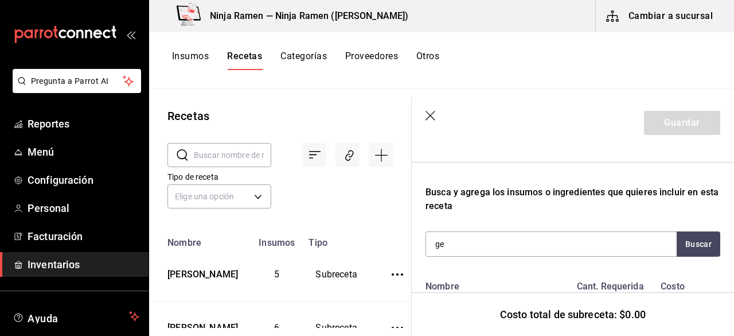
type input "g"
type input "jen"
click at [701, 246] on button "Buscar" at bounding box center [699, 243] width 44 height 25
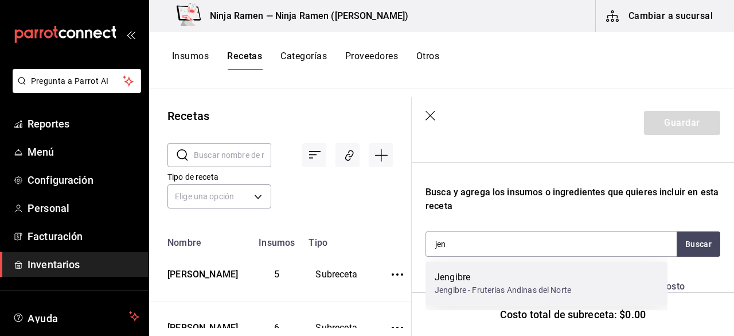
click at [610, 282] on div "Jengibre Jengibre - Fruterias Andinas del Norte" at bounding box center [547, 283] width 242 height 44
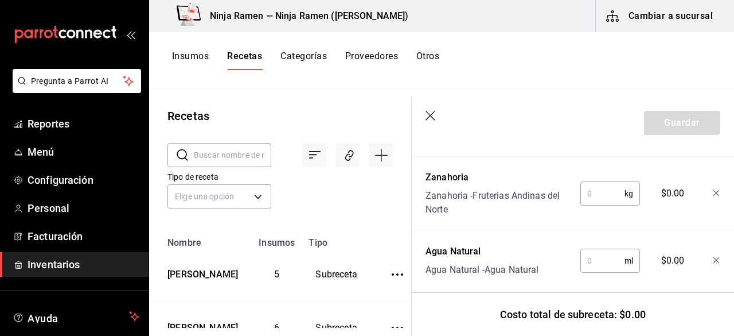
scroll to position [543, 0]
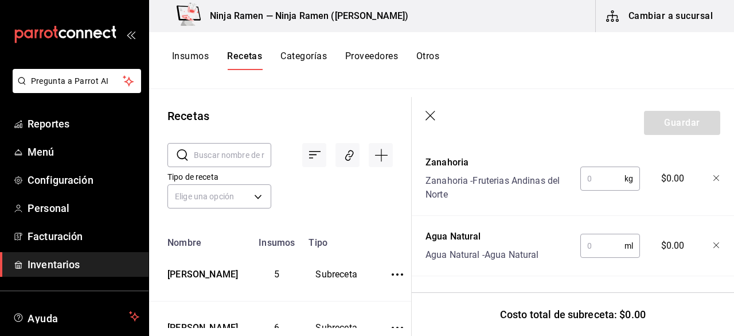
click at [600, 243] on input "text" at bounding box center [603, 245] width 44 height 23
type input "30,000"
click at [600, 172] on input "text" at bounding box center [603, 178] width 44 height 23
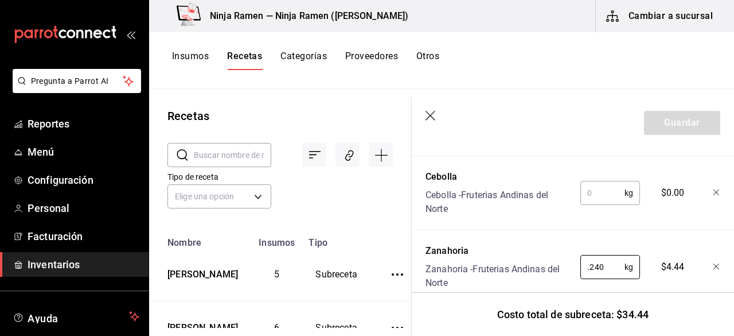
scroll to position [443, 0]
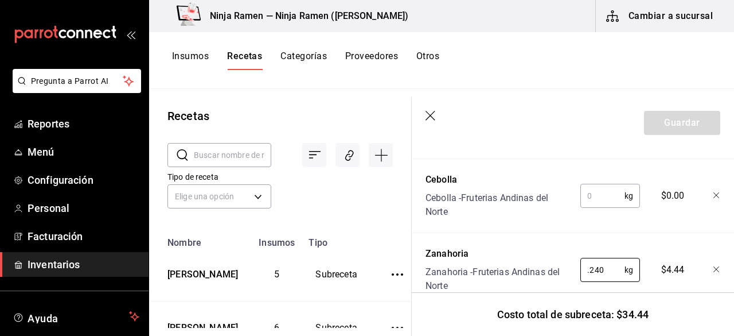
type input "0.240"
click at [313, 102] on div "Recetas ​ ​ Tipo de receta Elige una opción default Nombre Insumos Tipo Salsa M…" at bounding box center [280, 208] width 262 height 239
click at [600, 192] on input "text" at bounding box center [603, 196] width 44 height 23
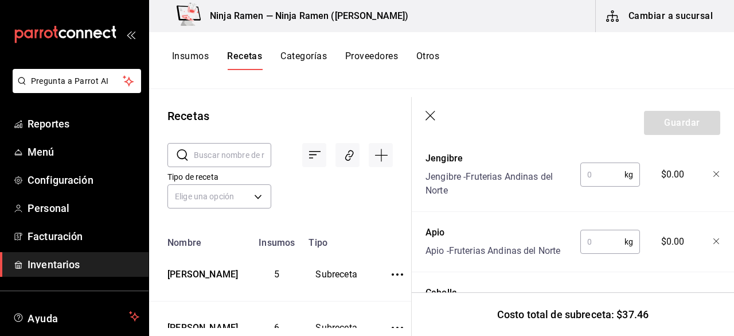
scroll to position [314, 0]
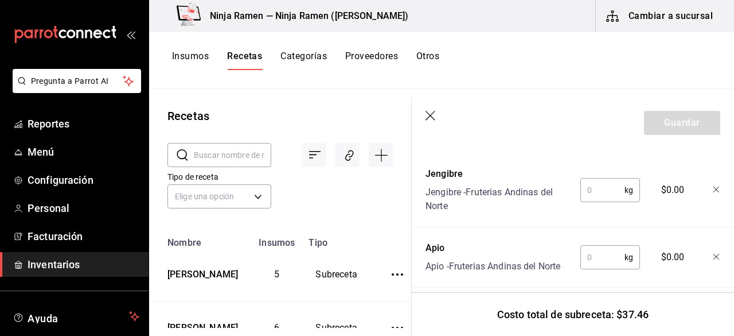
type input "0.216"
click at [613, 253] on input "text" at bounding box center [603, 257] width 44 height 23
type input "0.100"
click at [592, 193] on input "text" at bounding box center [603, 189] width 44 height 23
type input "7"
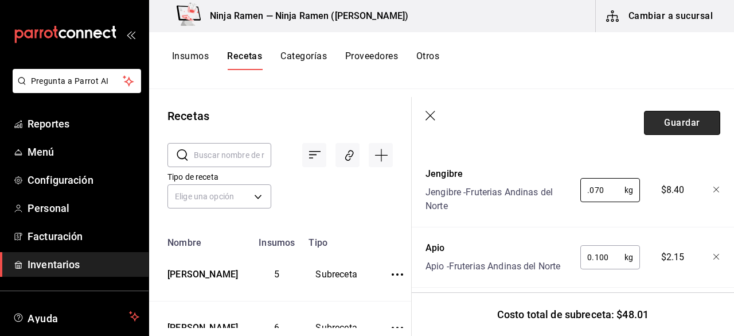
type input "0.070"
click at [668, 122] on button "Guardar" at bounding box center [682, 123] width 76 height 24
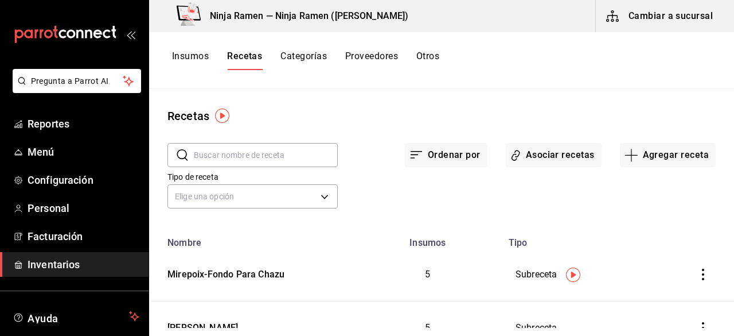
click at [188, 53] on button "Insumos" at bounding box center [190, 60] width 37 height 20
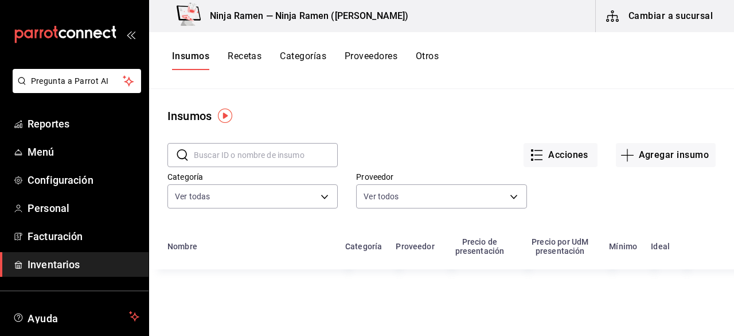
click at [267, 148] on input "text" at bounding box center [266, 154] width 144 height 23
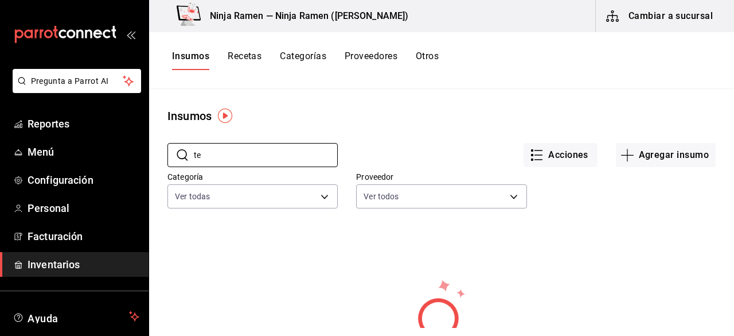
type input "t"
type input "h"
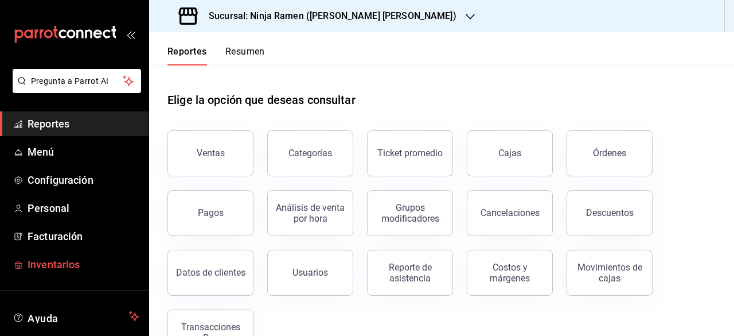
click at [69, 266] on span "Inventarios" at bounding box center [84, 263] width 112 height 15
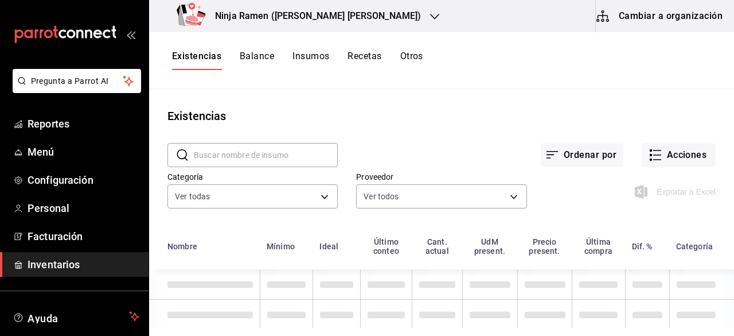
click at [313, 58] on button "Insumos" at bounding box center [311, 60] width 37 height 20
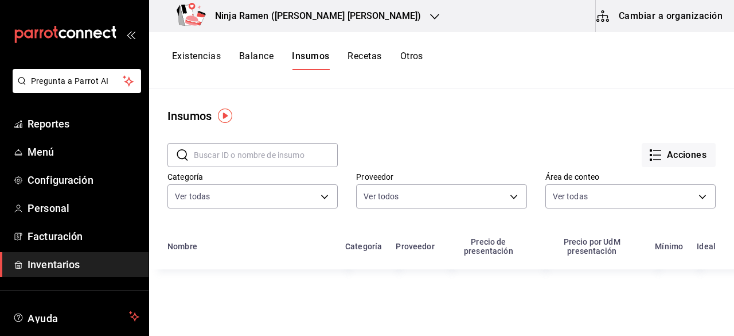
click at [222, 165] on input "text" at bounding box center [266, 154] width 144 height 23
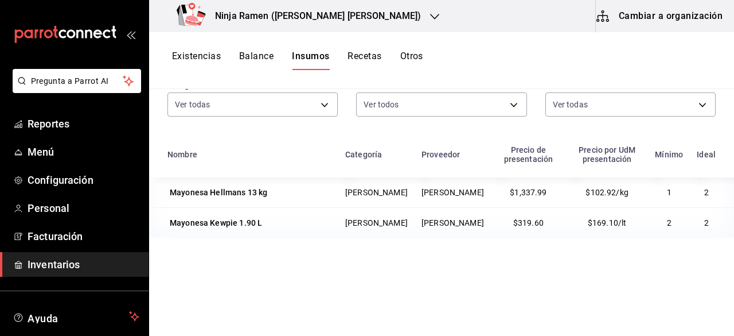
scroll to position [95, 0]
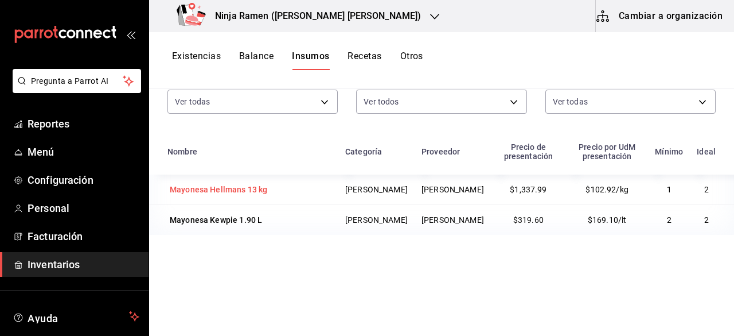
type input "mayonesa"
click at [249, 194] on div "Mayonesa Hellmans 13 kg" at bounding box center [219, 189] width 98 height 11
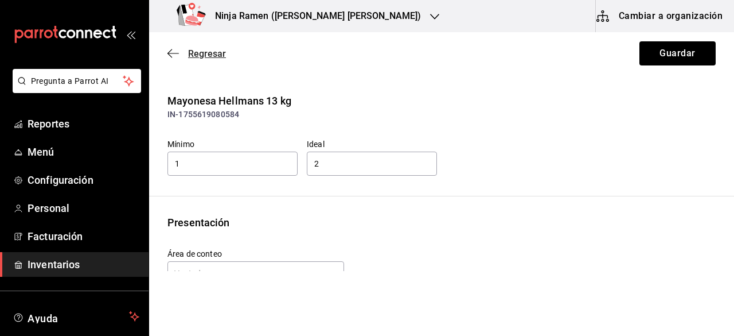
click at [168, 55] on icon "button" at bounding box center [173, 53] width 11 height 10
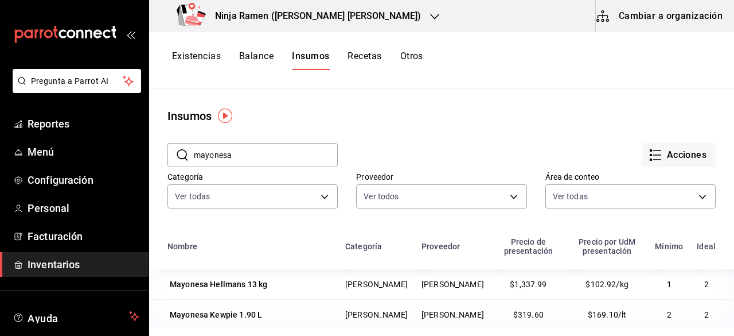
click at [366, 53] on button "Recetas" at bounding box center [365, 60] width 34 height 20
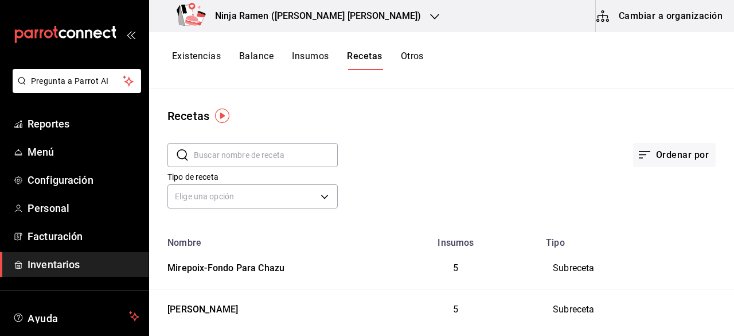
click at [640, 24] on button "Cambiar a organización" at bounding box center [660, 16] width 129 height 32
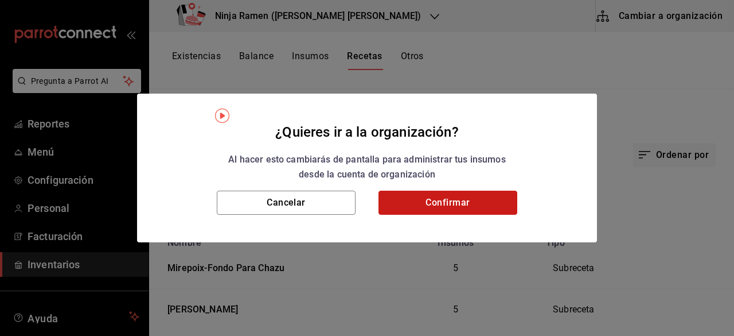
click at [491, 197] on button "Confirmar" at bounding box center [448, 202] width 139 height 24
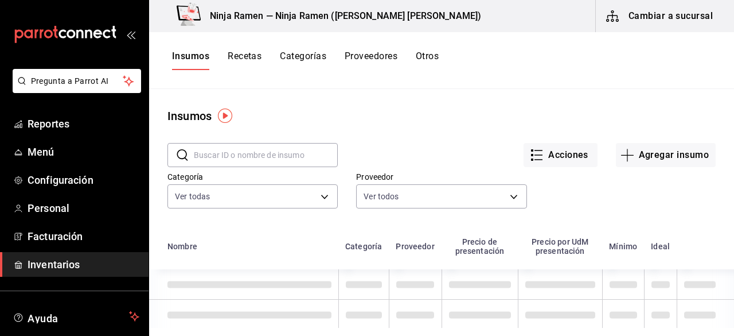
click at [661, 167] on div "Categoría Ver todas fc0519f6-d46a-4e31-bdf7-13973b36f51b,3d200b95-2851-434a-be9…" at bounding box center [432, 180] width 567 height 63
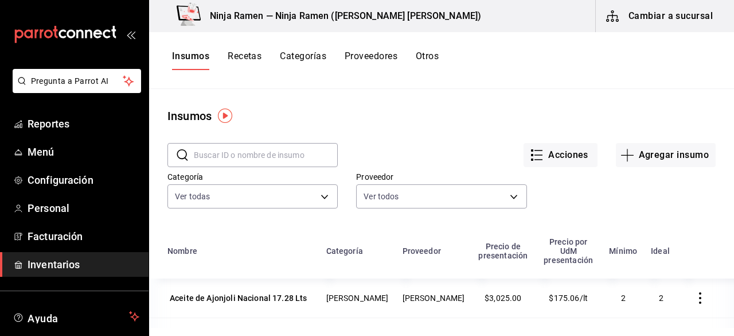
click at [247, 61] on button "Recetas" at bounding box center [245, 60] width 34 height 20
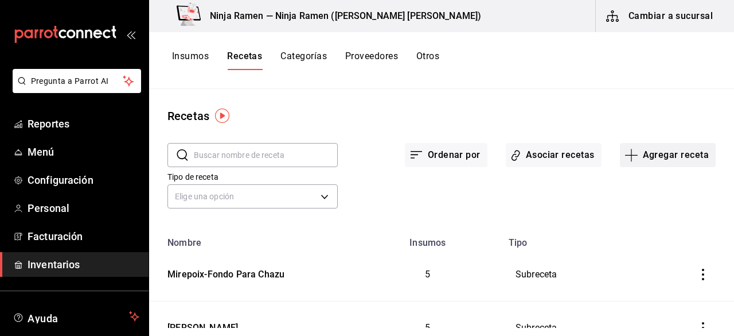
click at [624, 162] on button "Agregar receta" at bounding box center [668, 155] width 96 height 24
click at [618, 211] on span "Subreceta" at bounding box center [660, 217] width 96 height 12
